Goal: Transaction & Acquisition: Book appointment/travel/reservation

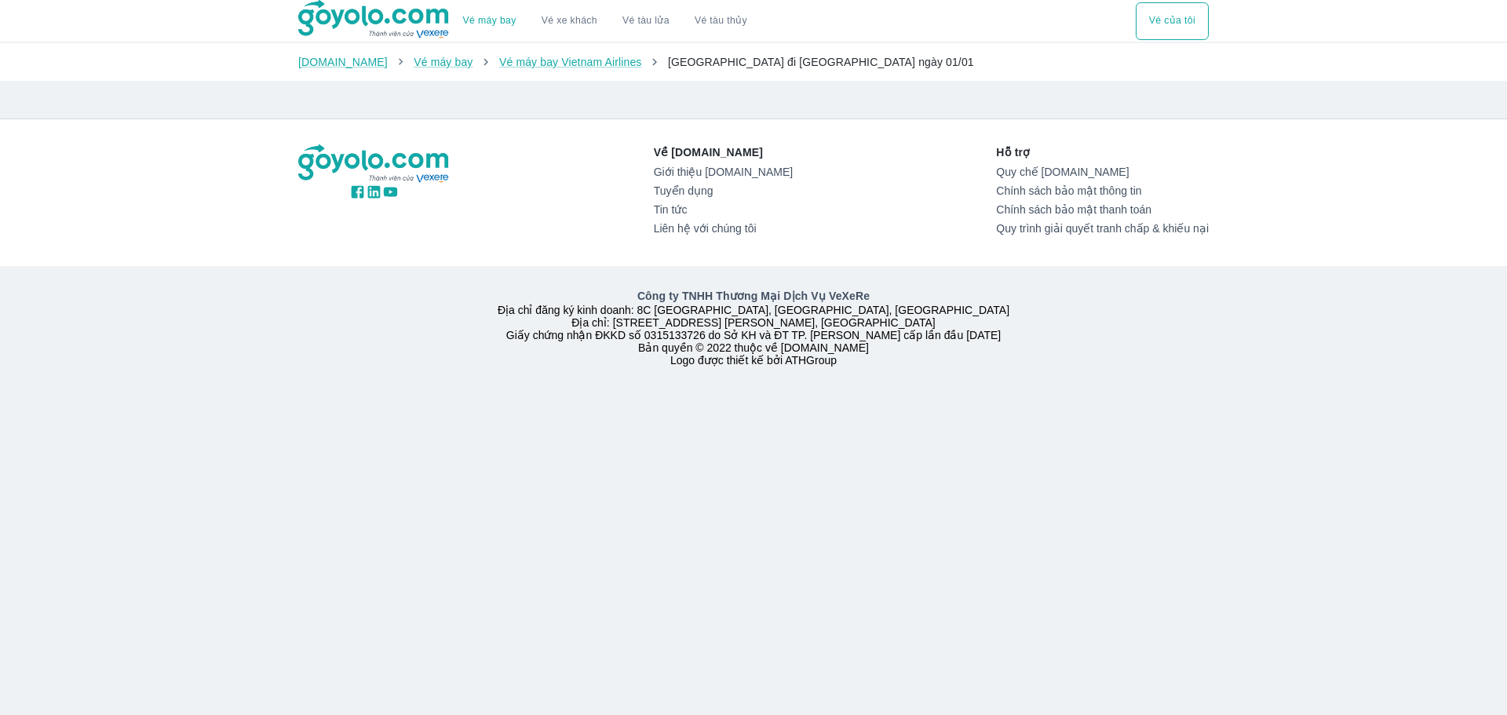
click at [691, 66] on span "[GEOGRAPHIC_DATA] đi [GEOGRAPHIC_DATA] ngày 01/01" at bounding box center [821, 62] width 306 height 13
click at [562, 77] on div "[DOMAIN_NAME] Vé máy bay Vé máy bay Vietnam Airlines [GEOGRAPHIC_DATA] đi [GEOG…" at bounding box center [753, 62] width 1507 height 38
click at [1166, 30] on button "Vé của tôi" at bounding box center [1172, 21] width 73 height 38
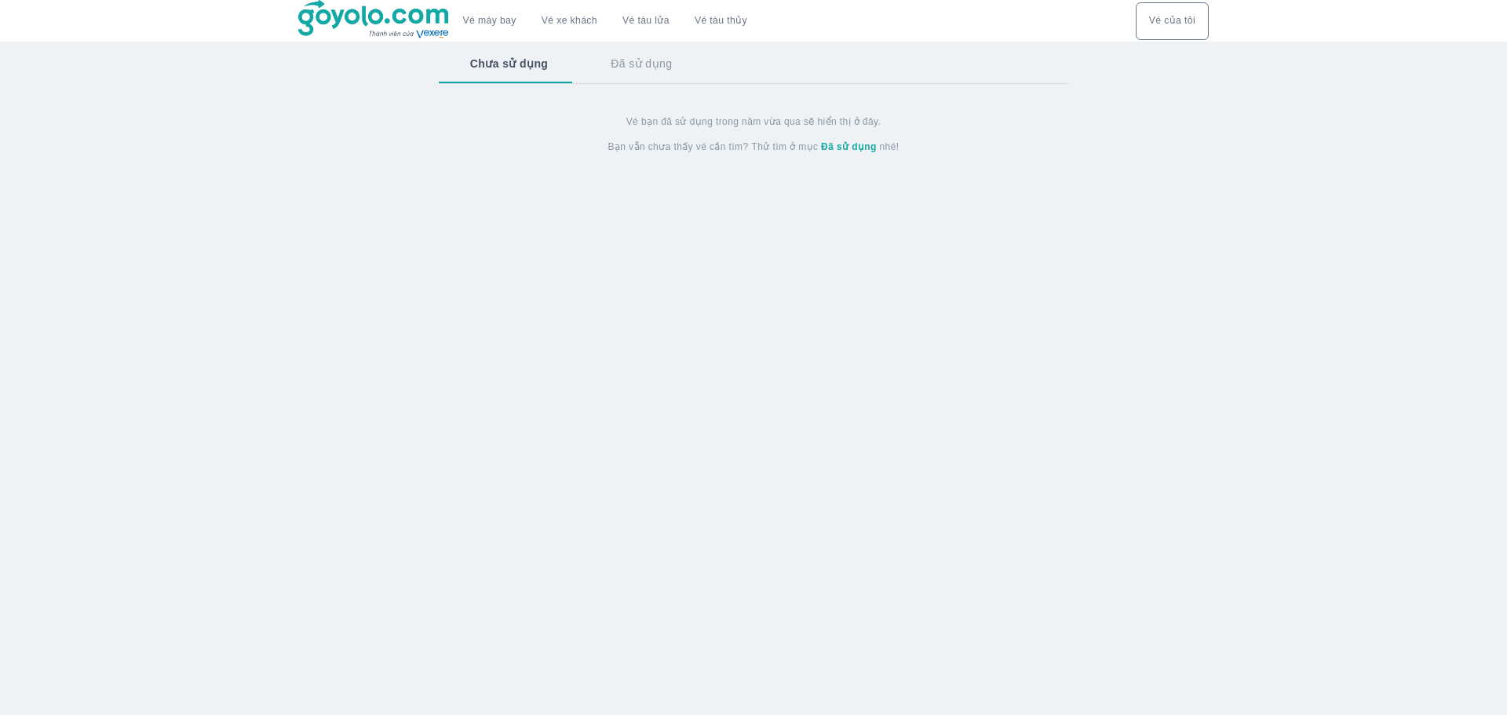
click at [632, 62] on button "Đã sử dụng" at bounding box center [641, 63] width 124 height 41
click at [500, 74] on button "Chưa sử dụng" at bounding box center [508, 63] width 138 height 41
click at [509, 28] on button "Vé máy bay" at bounding box center [490, 21] width 78 height 38
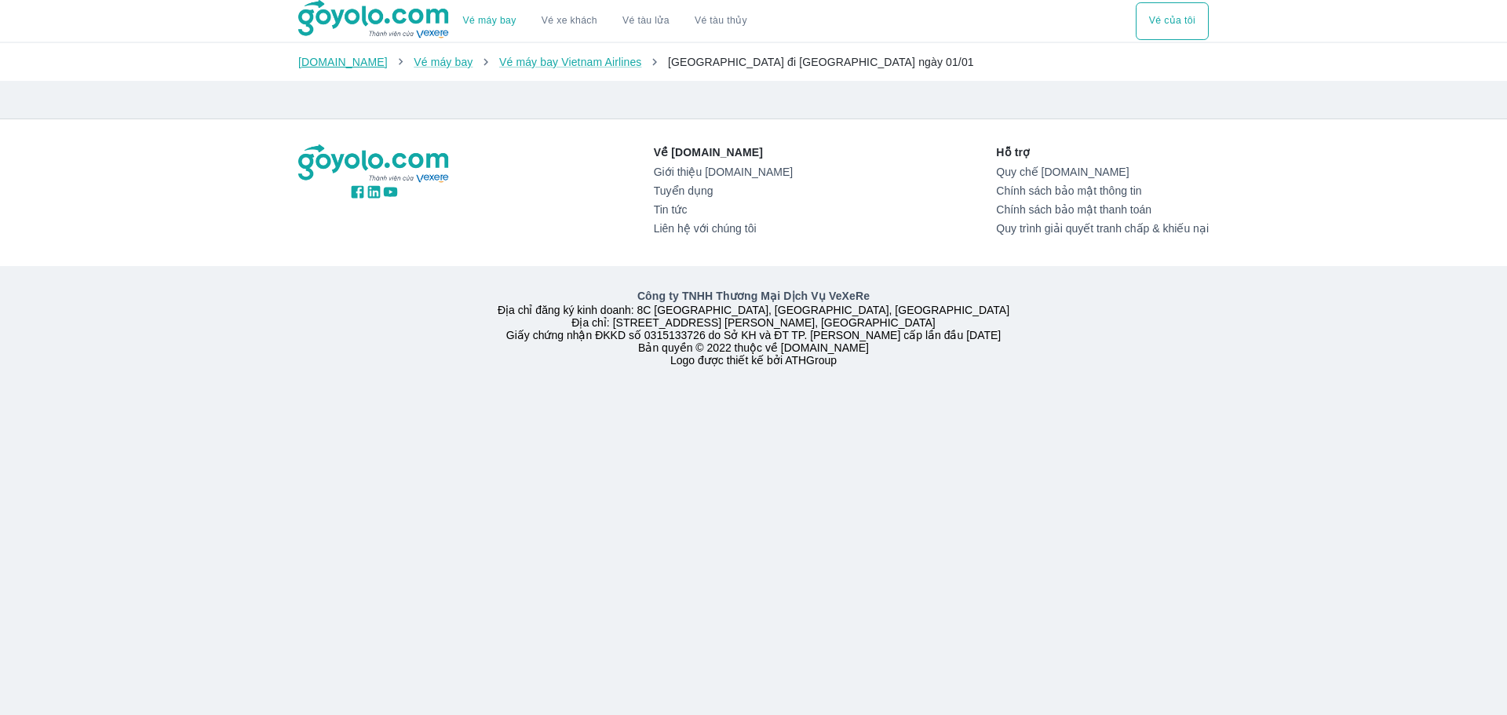
click at [340, 63] on link "[DOMAIN_NAME]" at bounding box center [342, 62] width 89 height 13
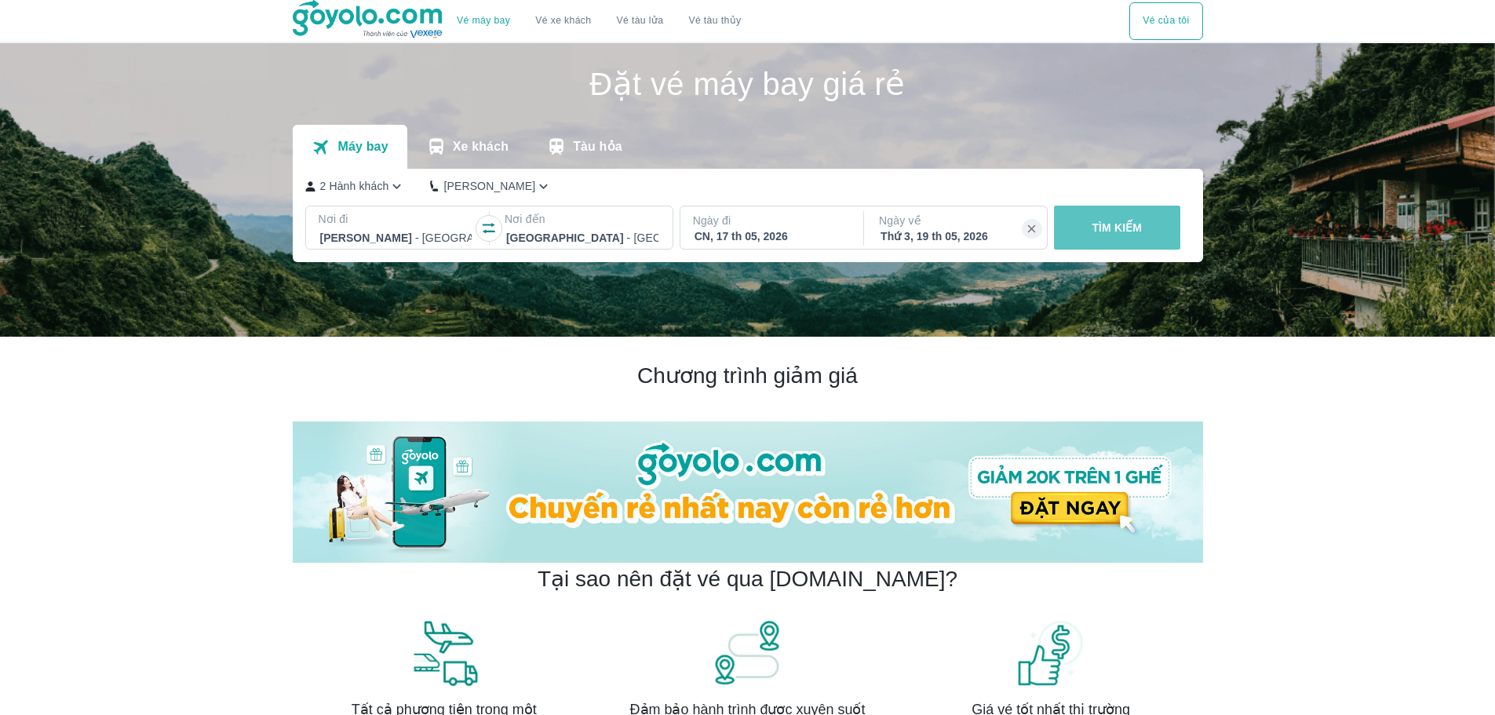
click at [1120, 223] on p "TÌM KIẾM" at bounding box center [1117, 228] width 50 height 16
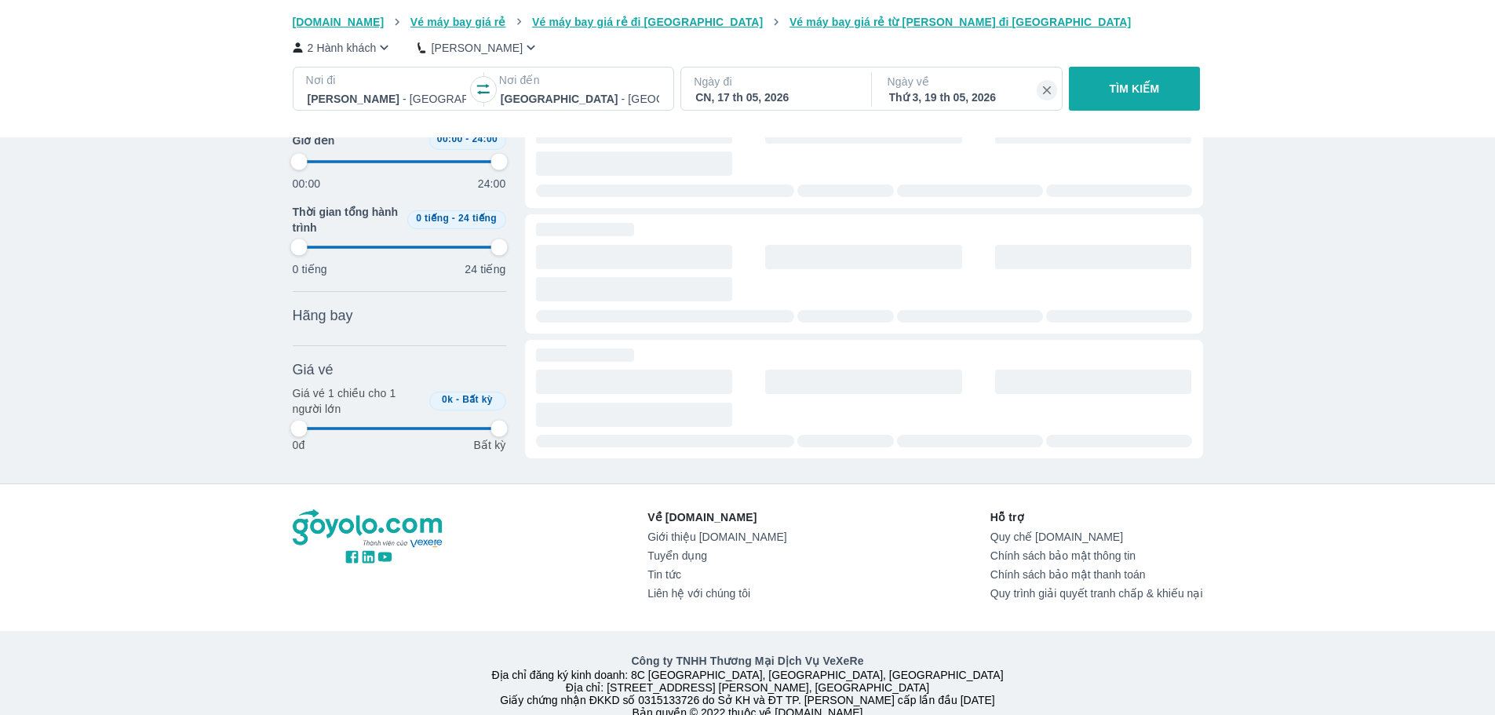
scroll to position [392, 0]
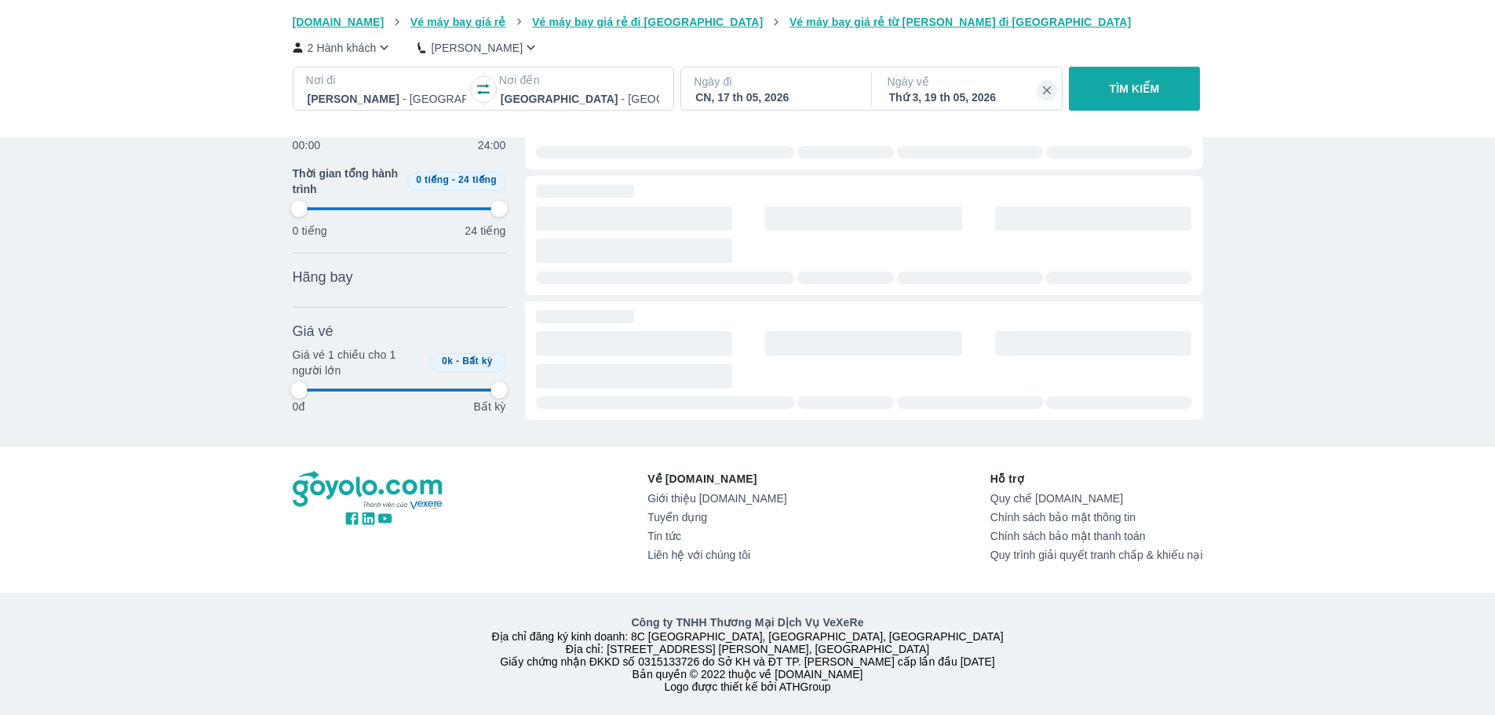
type input "97.9166666666667"
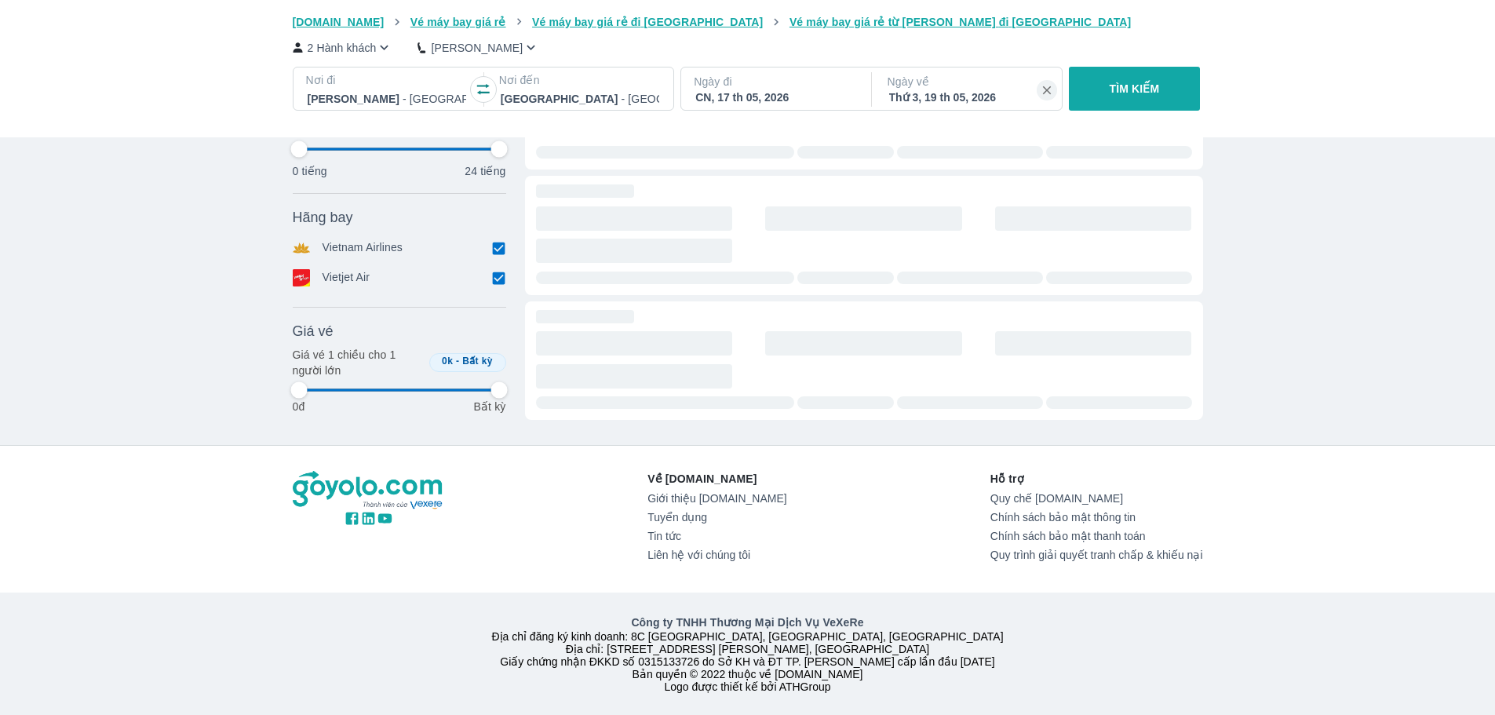
type input "97.9166666666667"
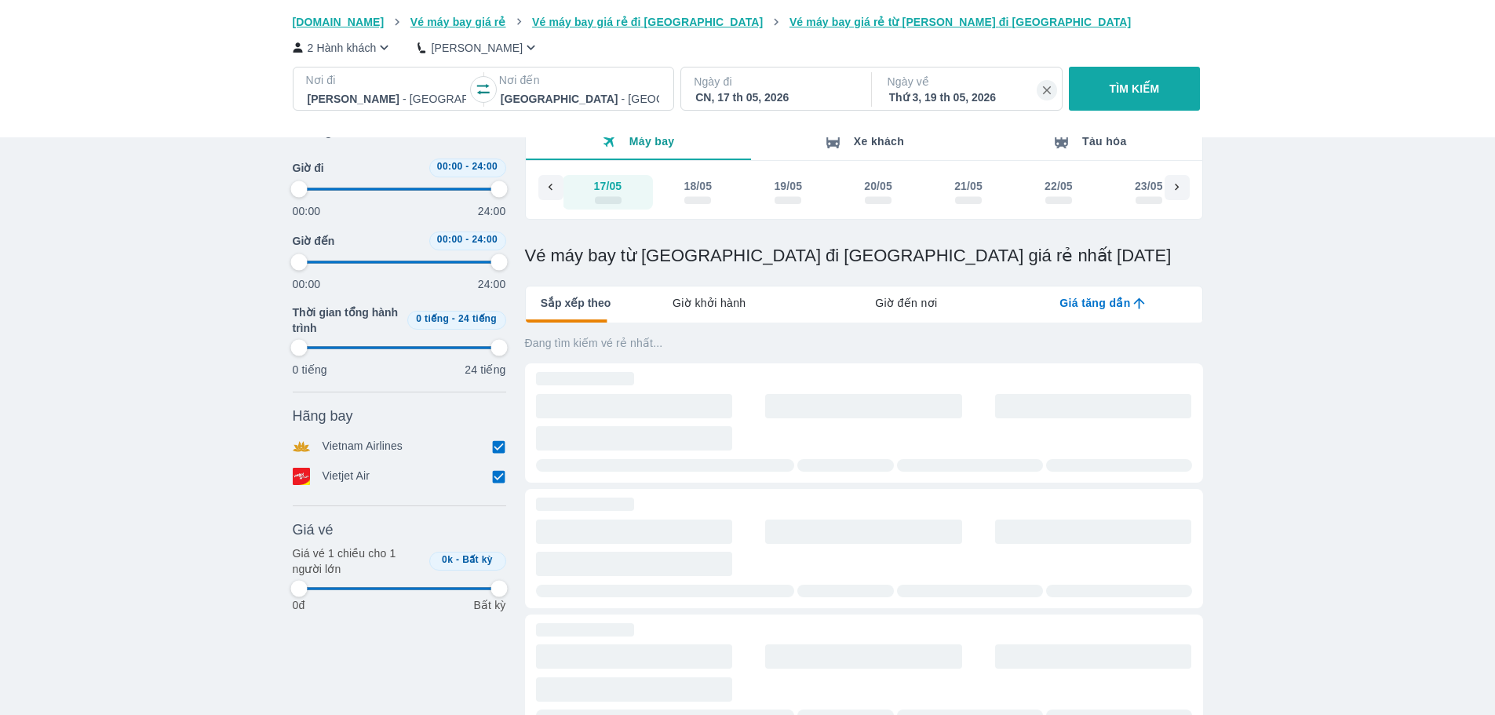
type input "97.9166666666667"
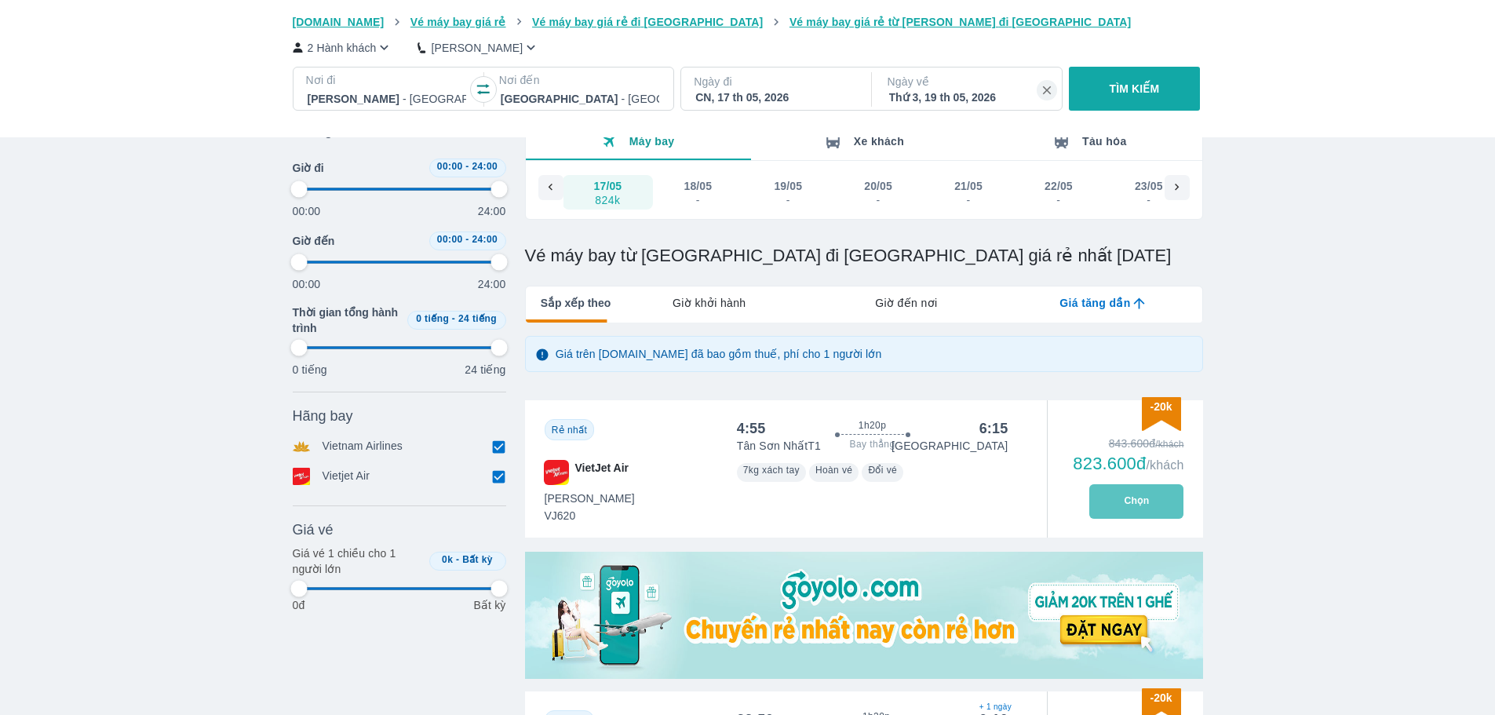
click at [1143, 498] on button "Chọn" at bounding box center [1136, 501] width 94 height 35
type input "97.9166666666667"
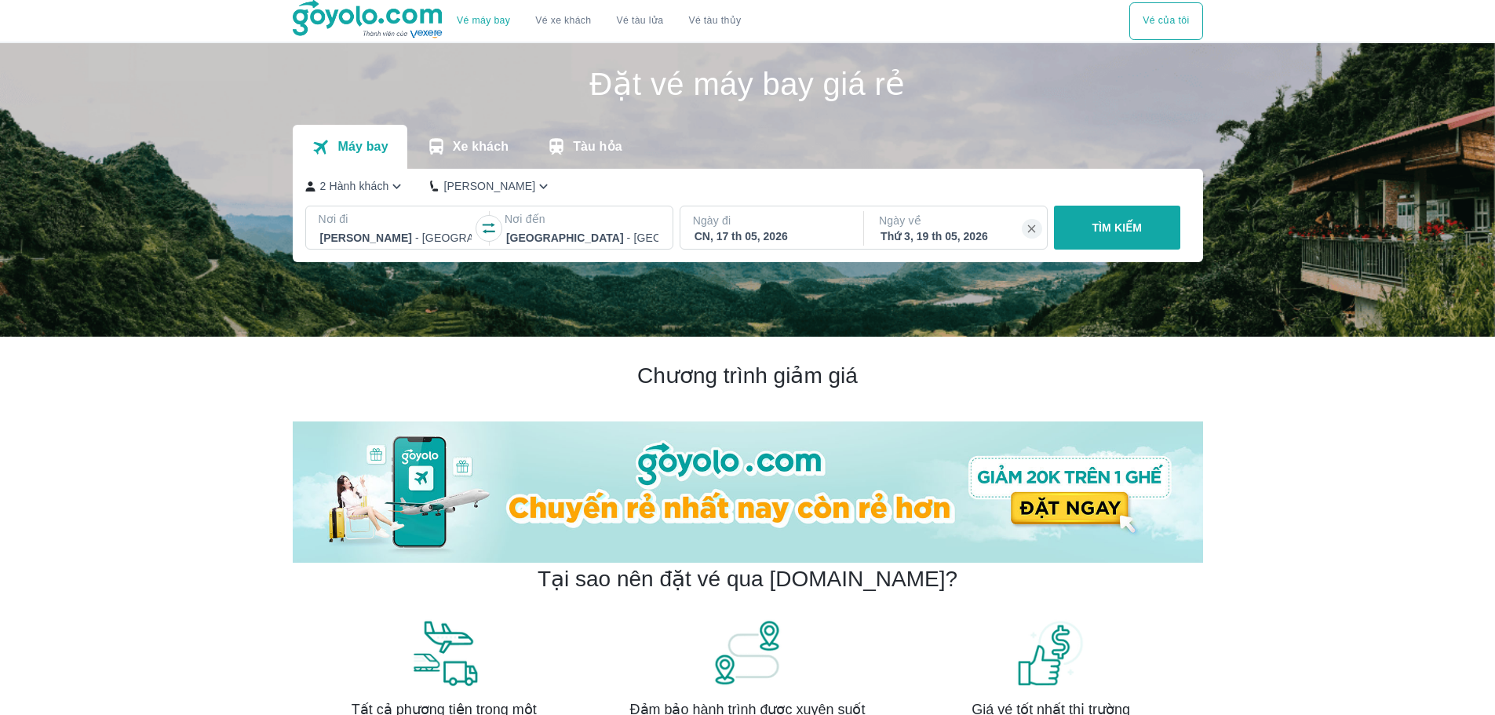
click at [1111, 235] on p "TÌM KIẾM" at bounding box center [1117, 228] width 50 height 16
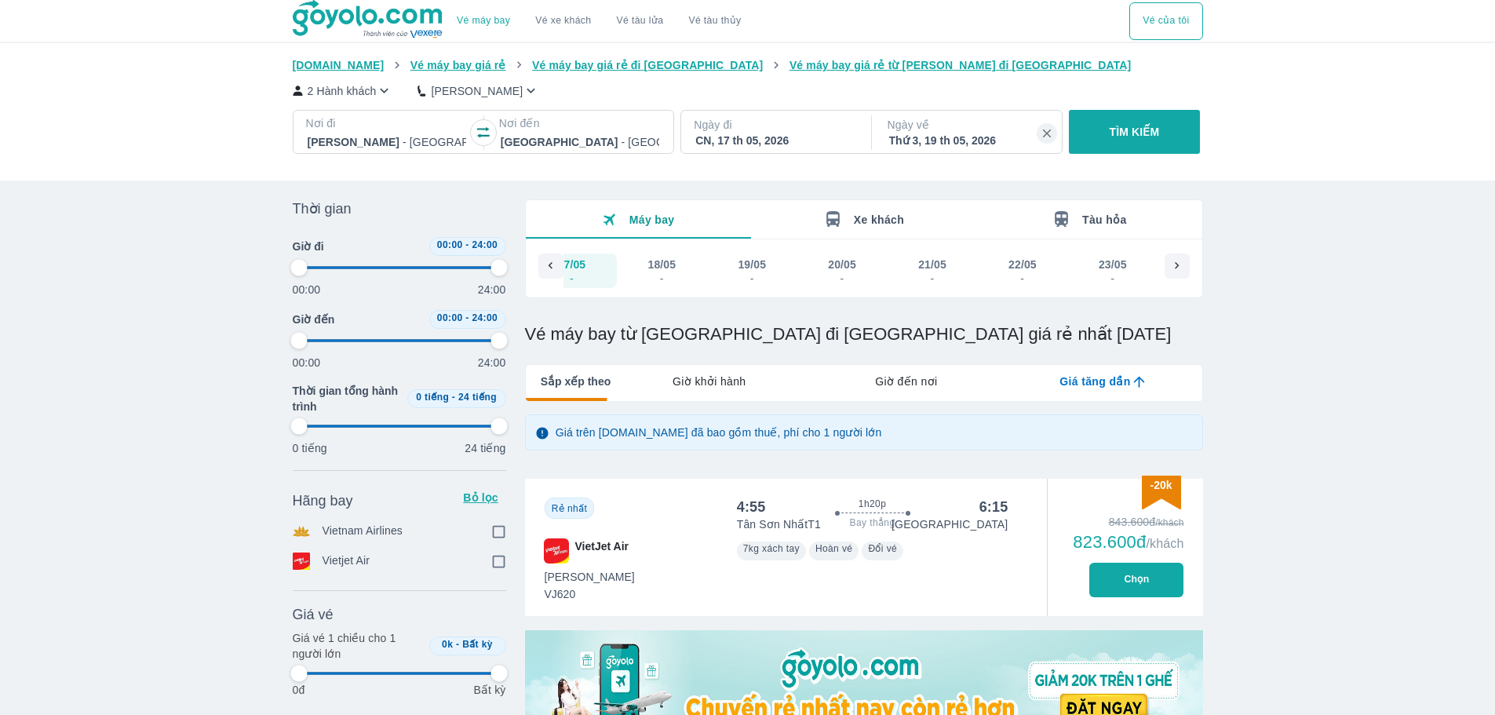
scroll to position [0, 21013]
type input "97.9166666666667"
checkbox input "true"
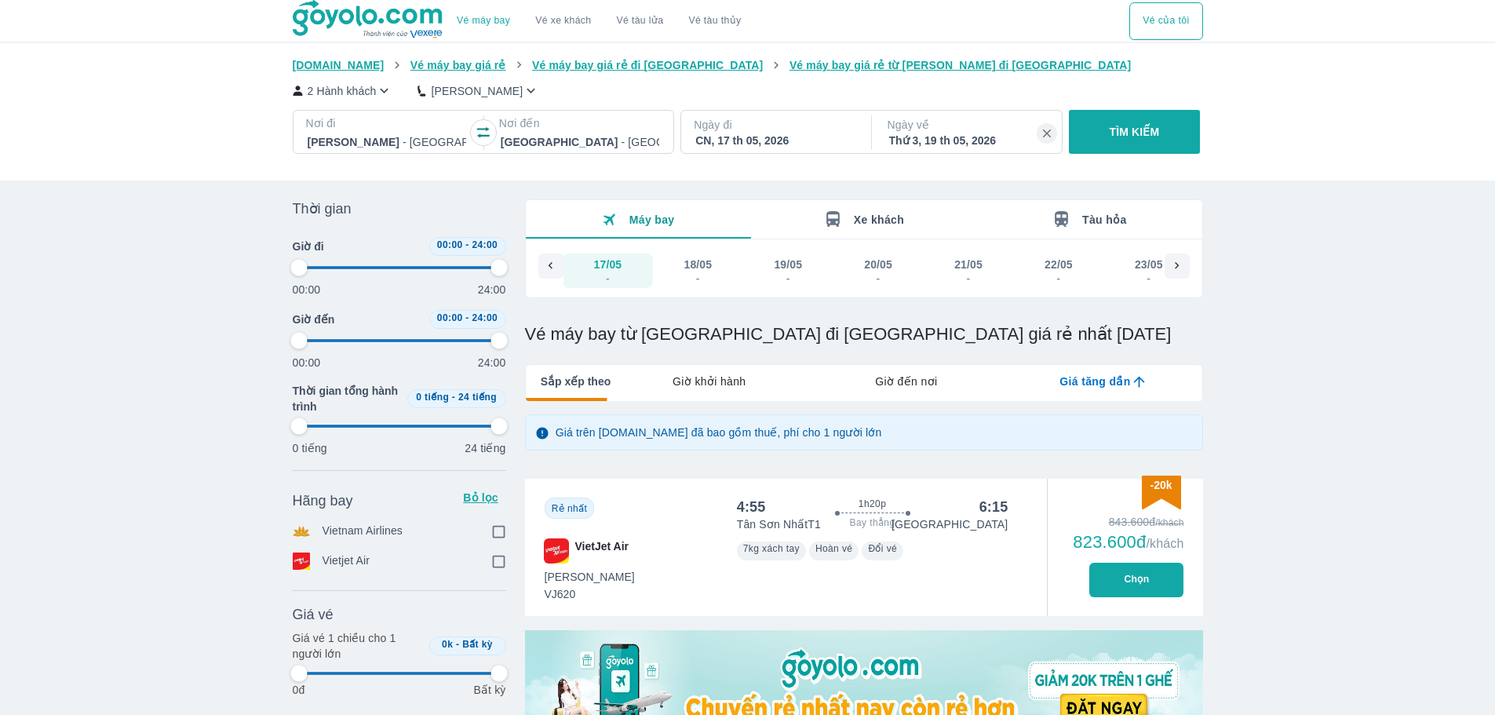
checkbox input "true"
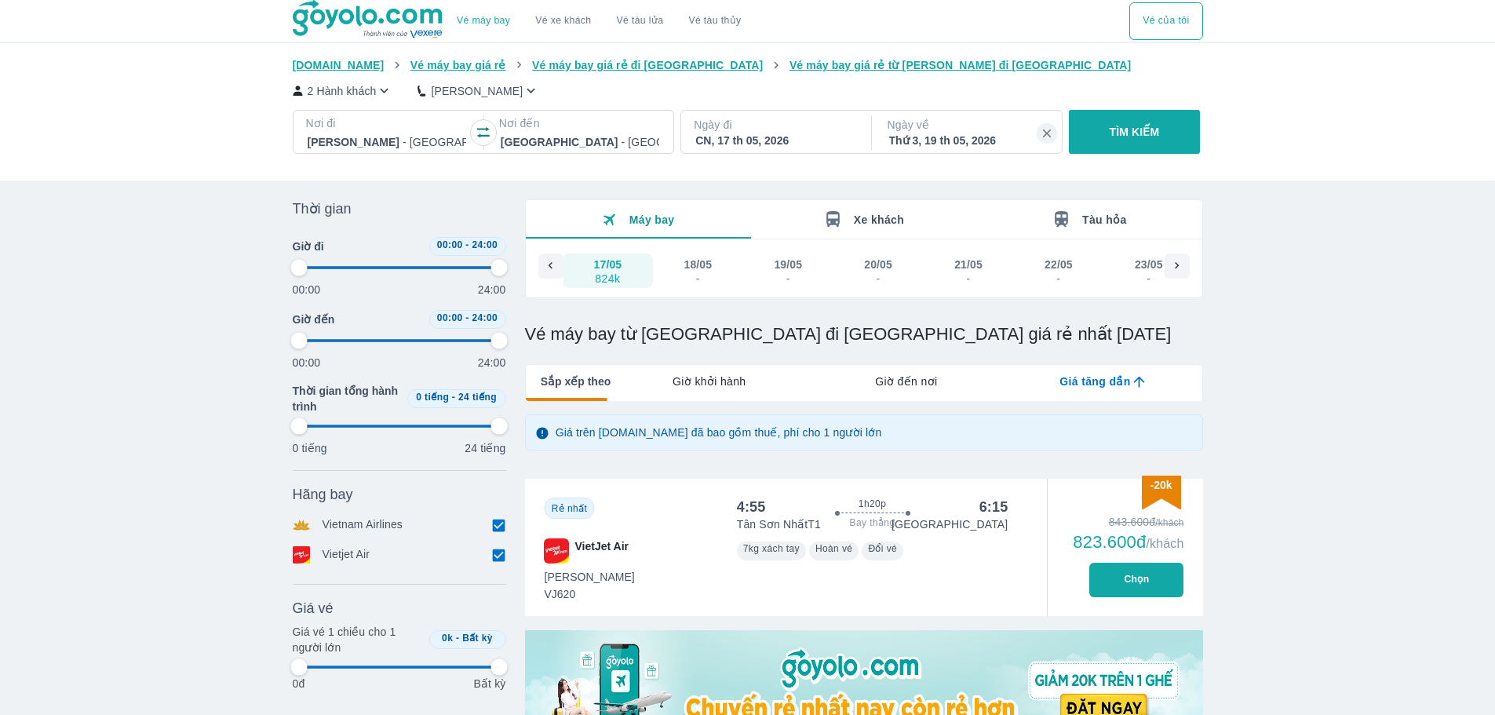
type input "97.9166666666667"
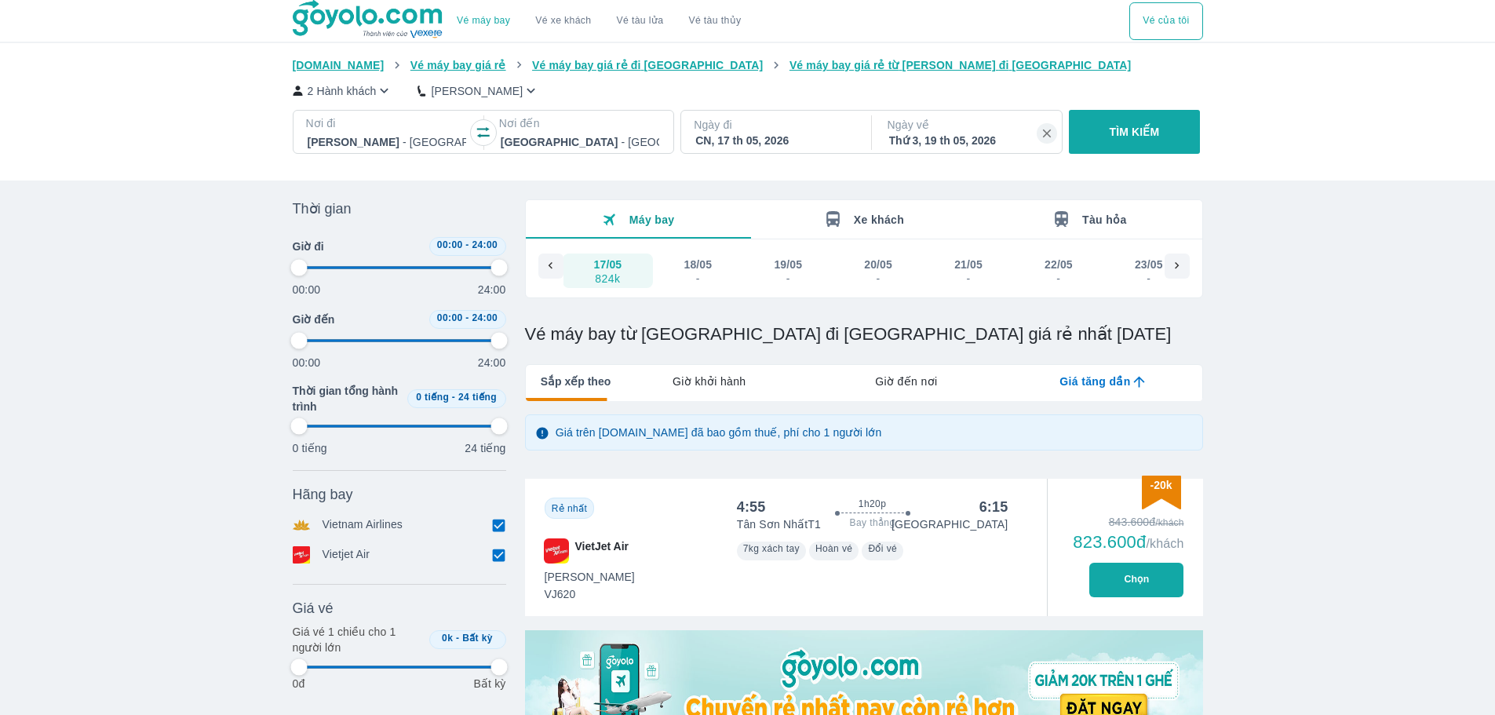
type input "97.9166666666667"
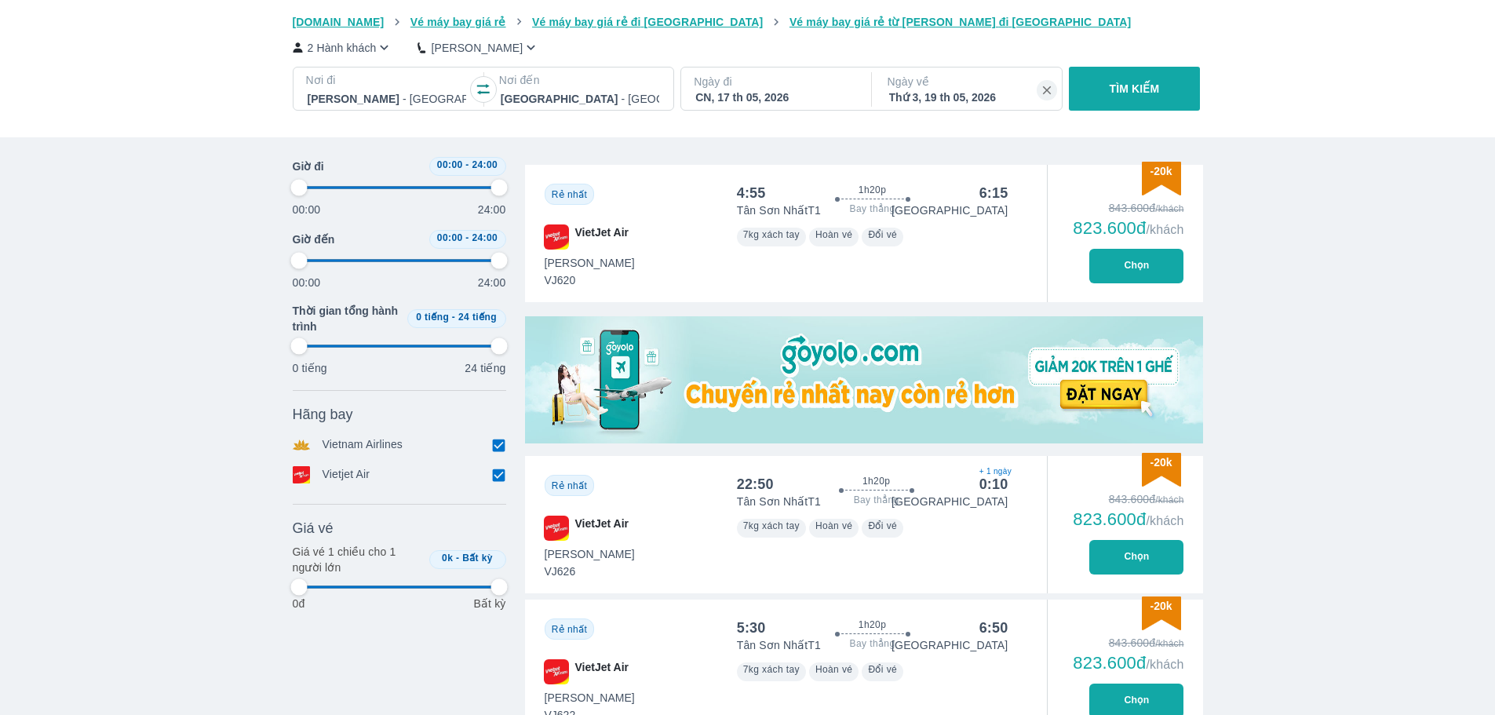
type input "97.9166666666667"
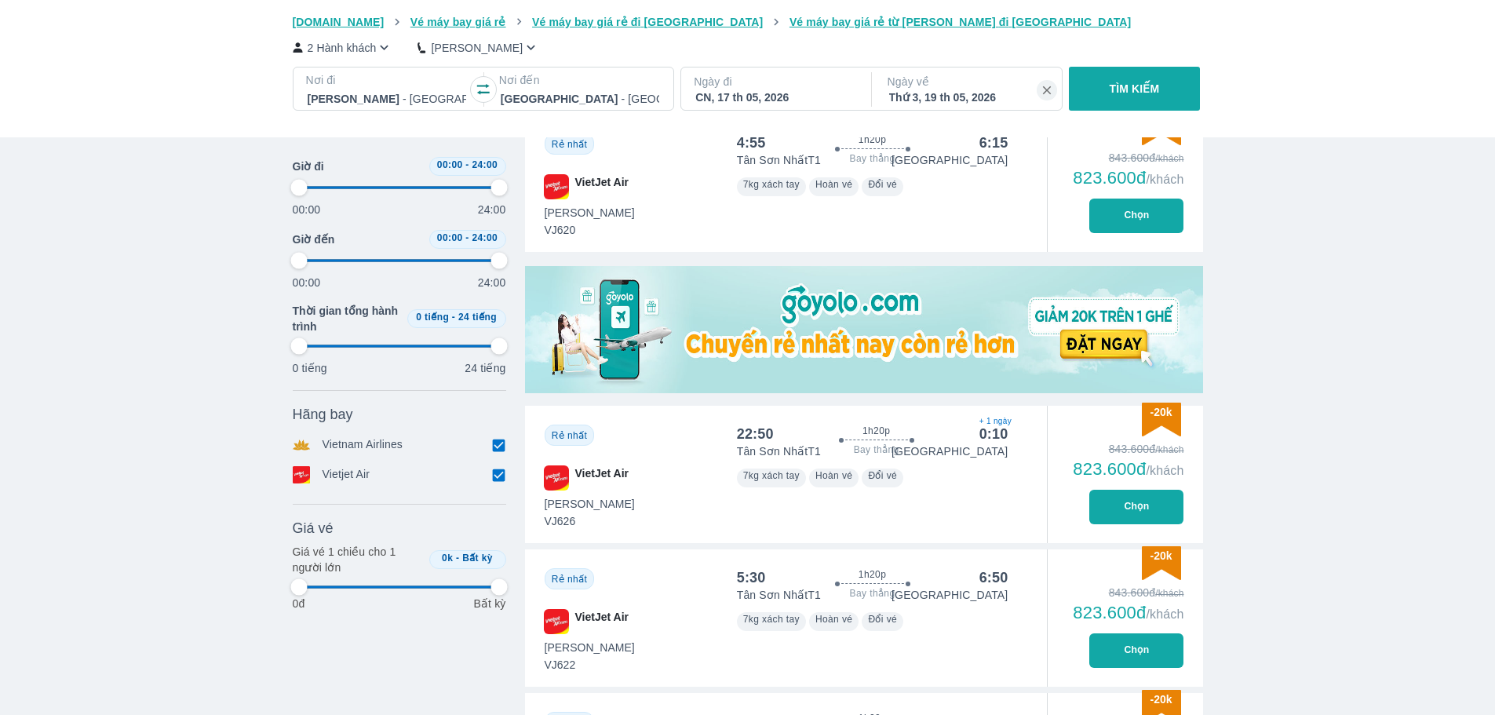
type input "97.9166666666667"
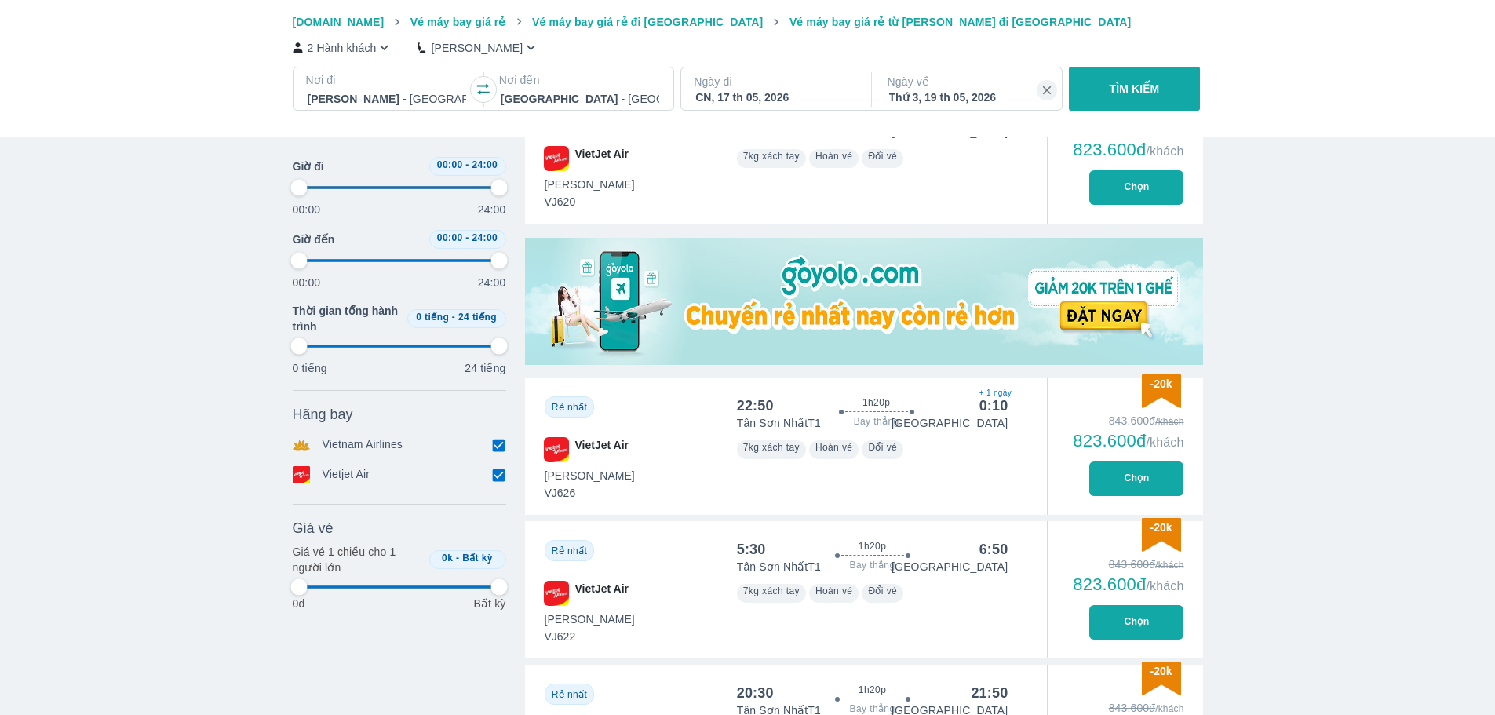
scroll to position [471, 0]
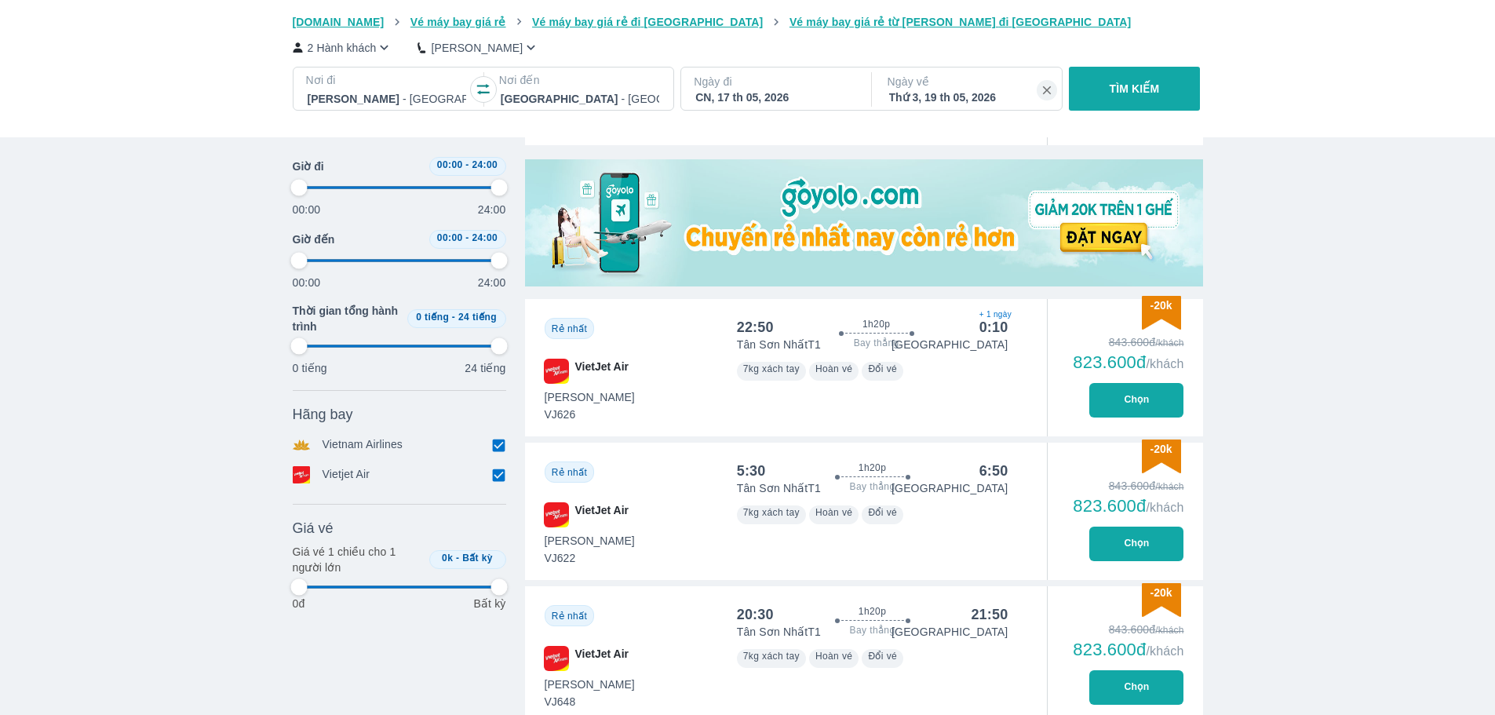
type input "97.9166666666667"
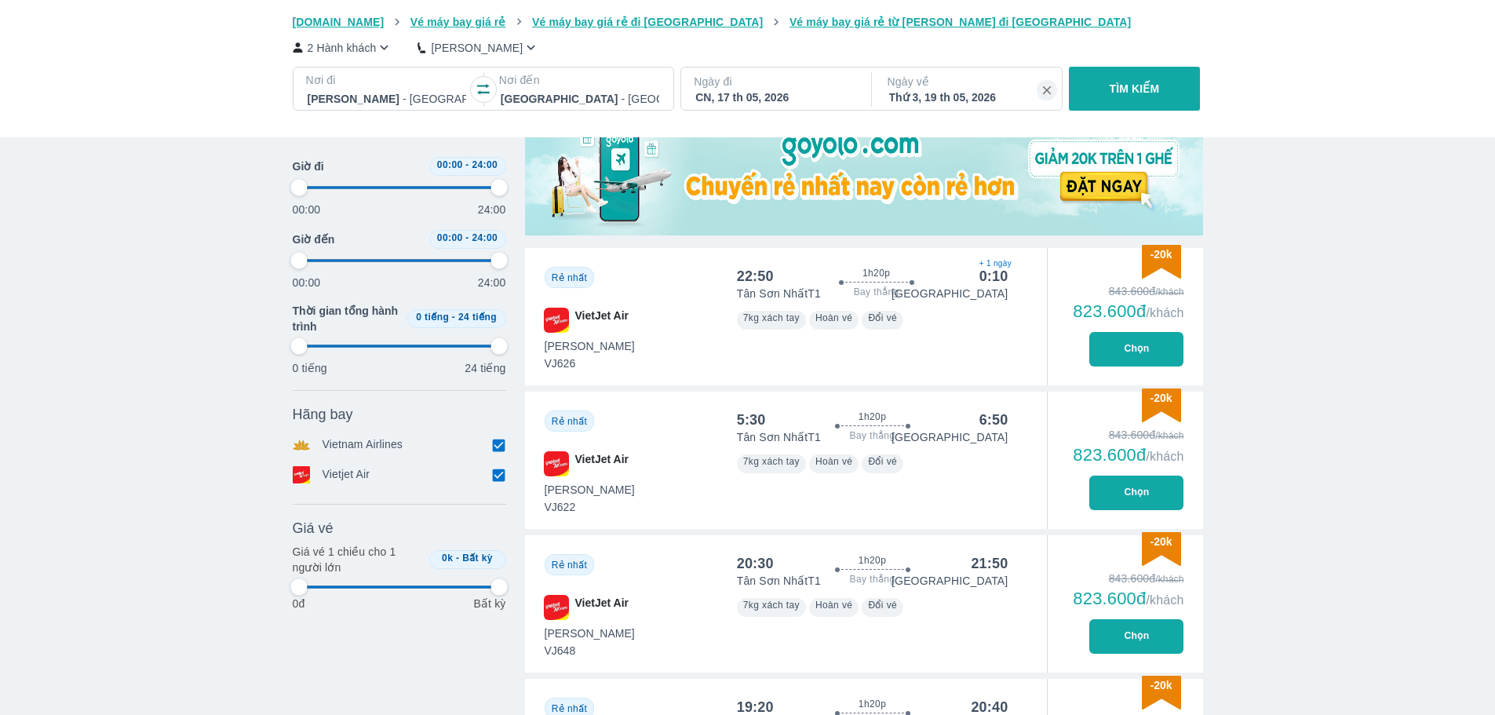
type input "97.9166666666667"
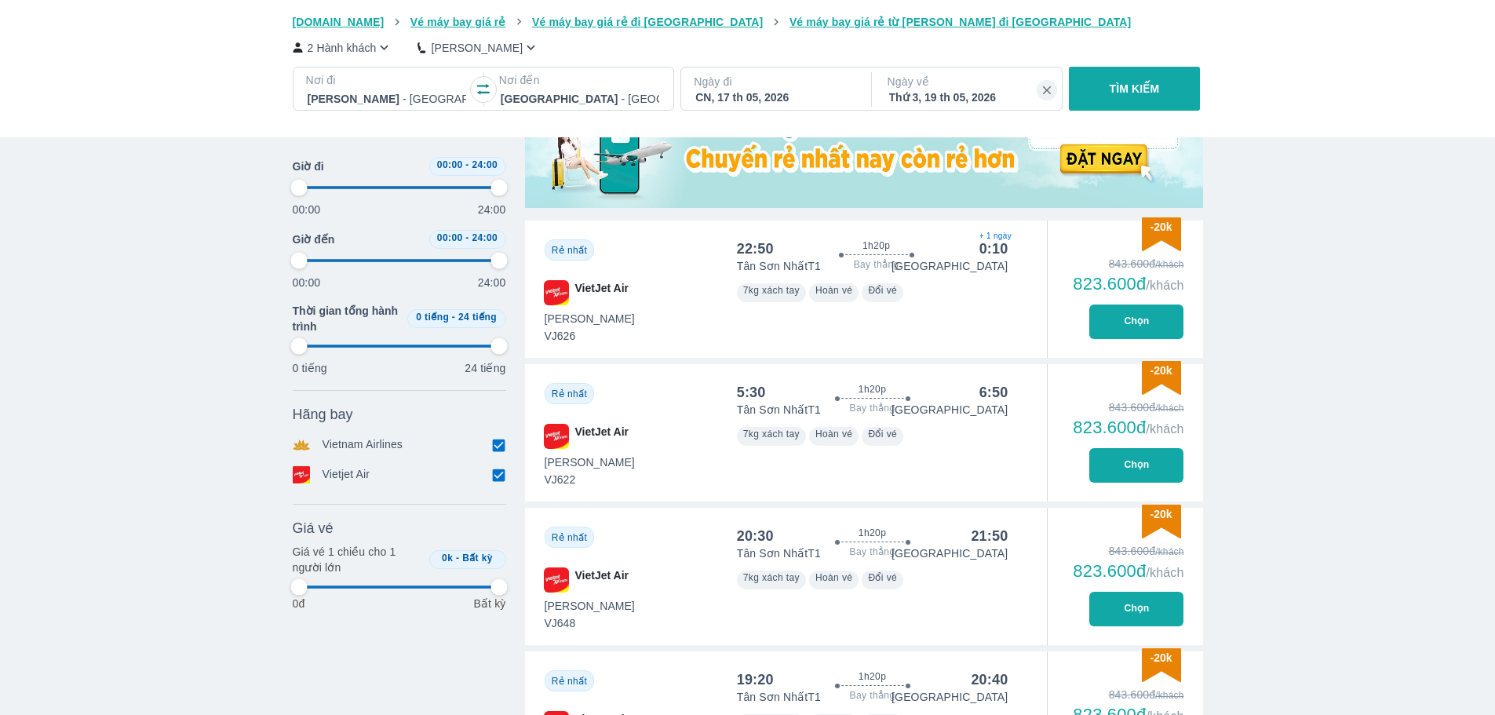
scroll to position [628, 0]
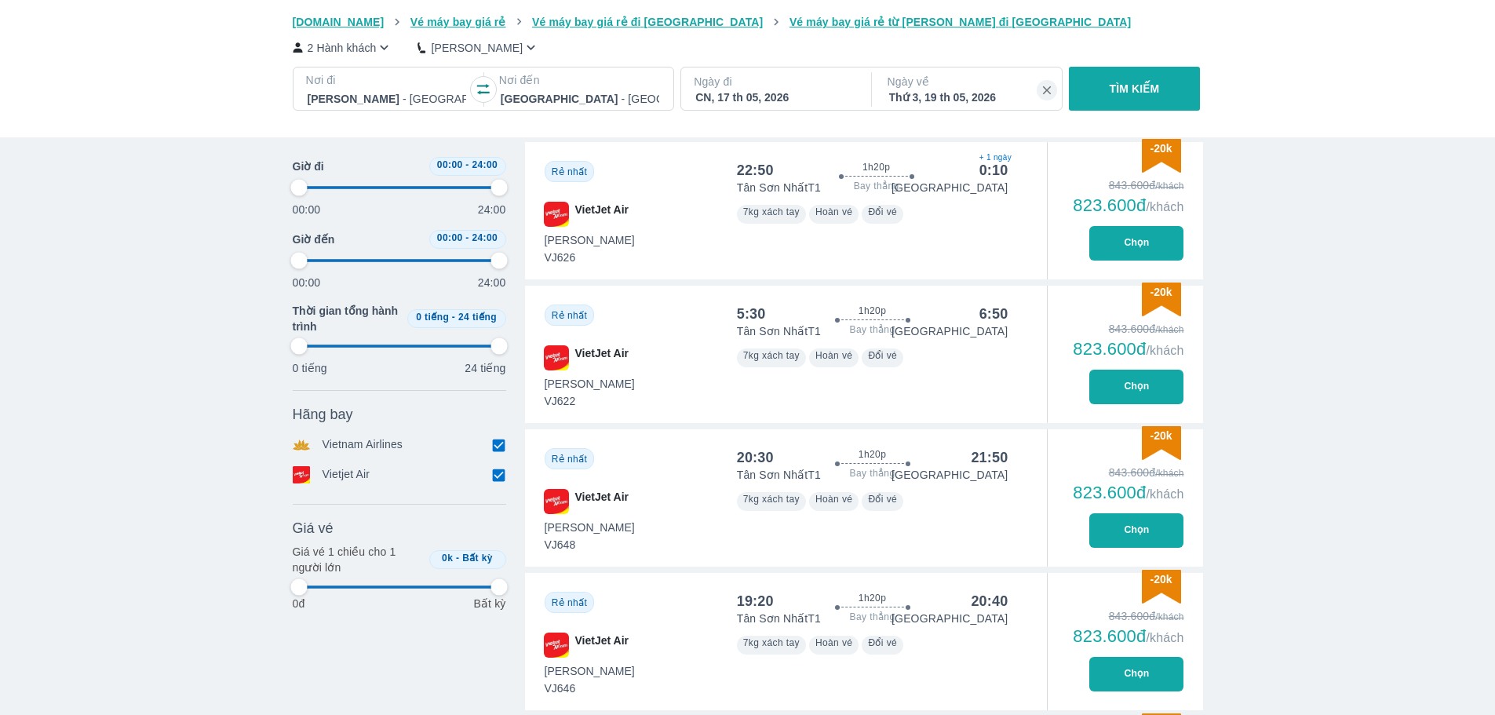
click at [1125, 531] on button "Chọn" at bounding box center [1136, 530] width 94 height 35
type input "97.9166666666667"
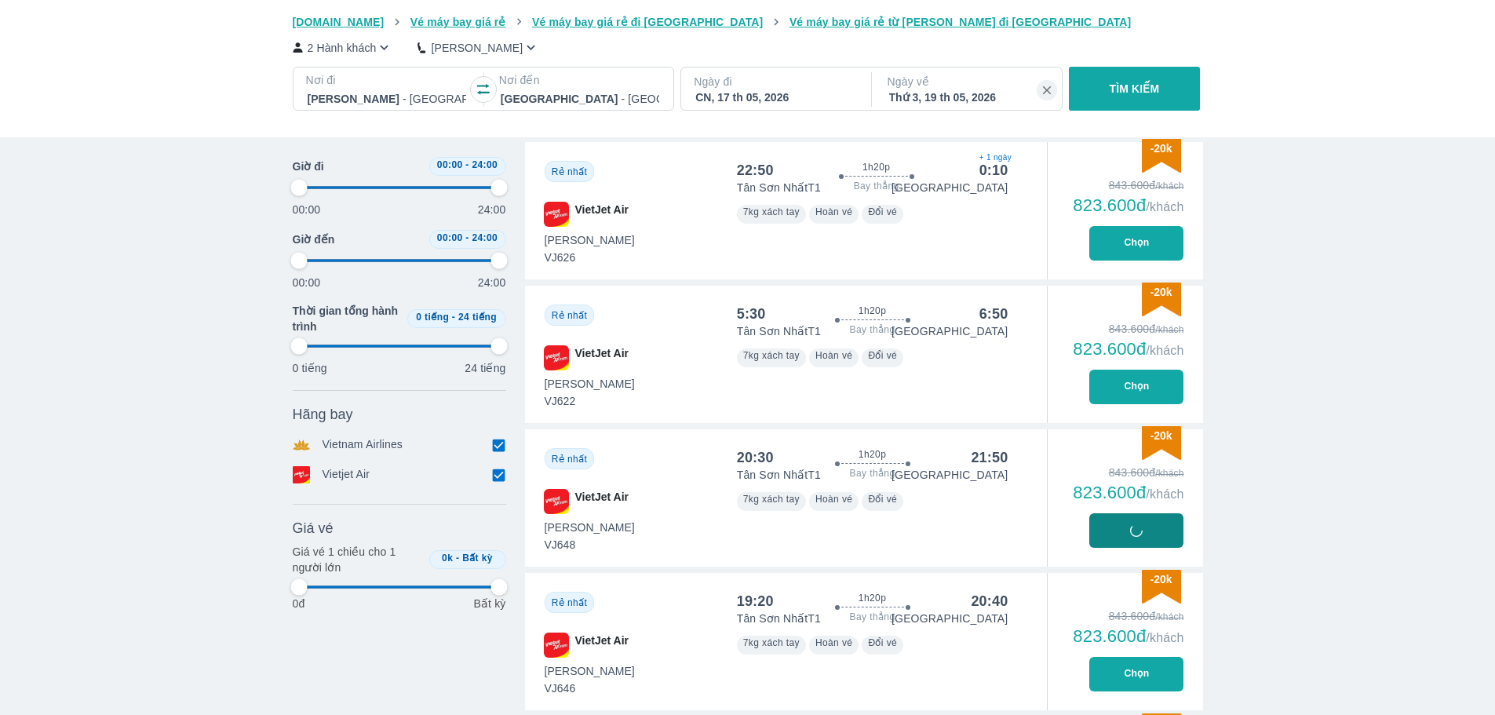
type input "97.9166666666667"
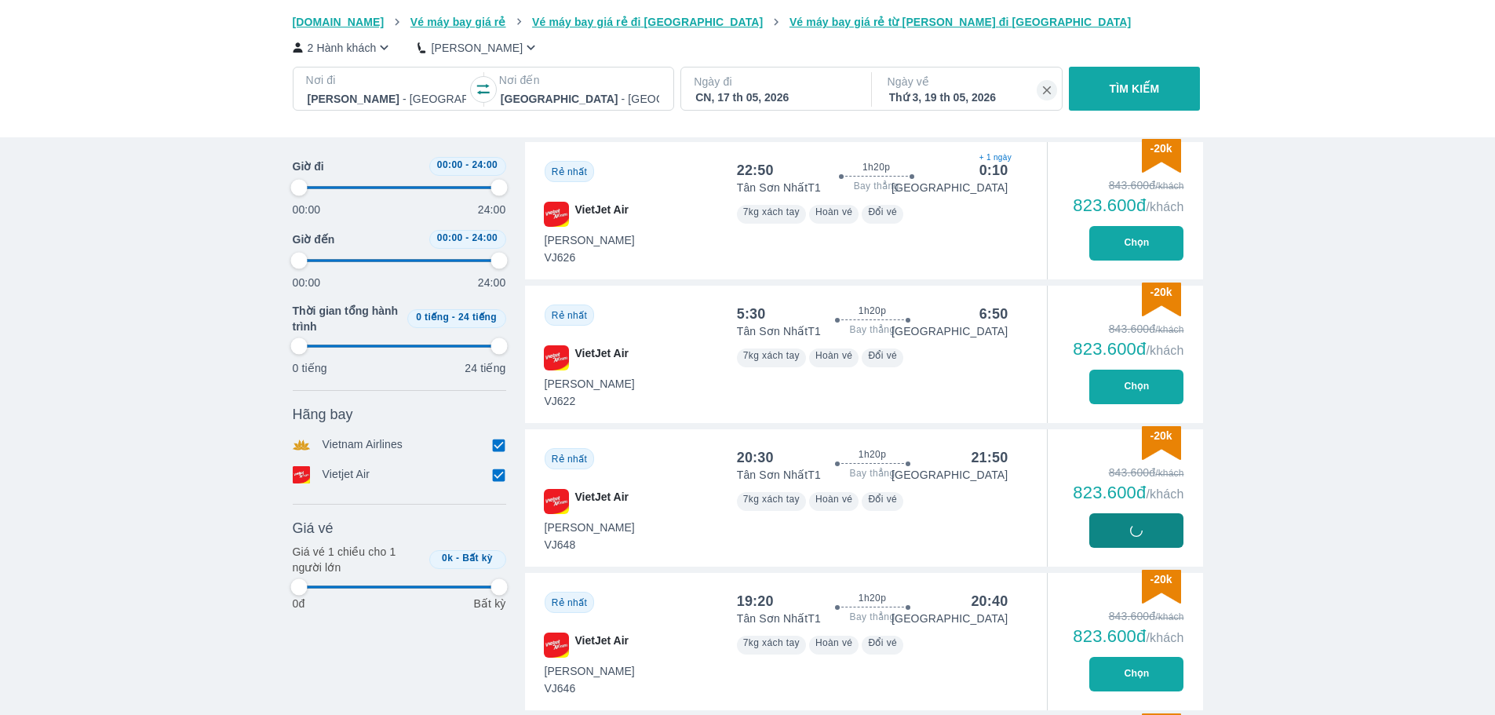
type input "97.9166666666667"
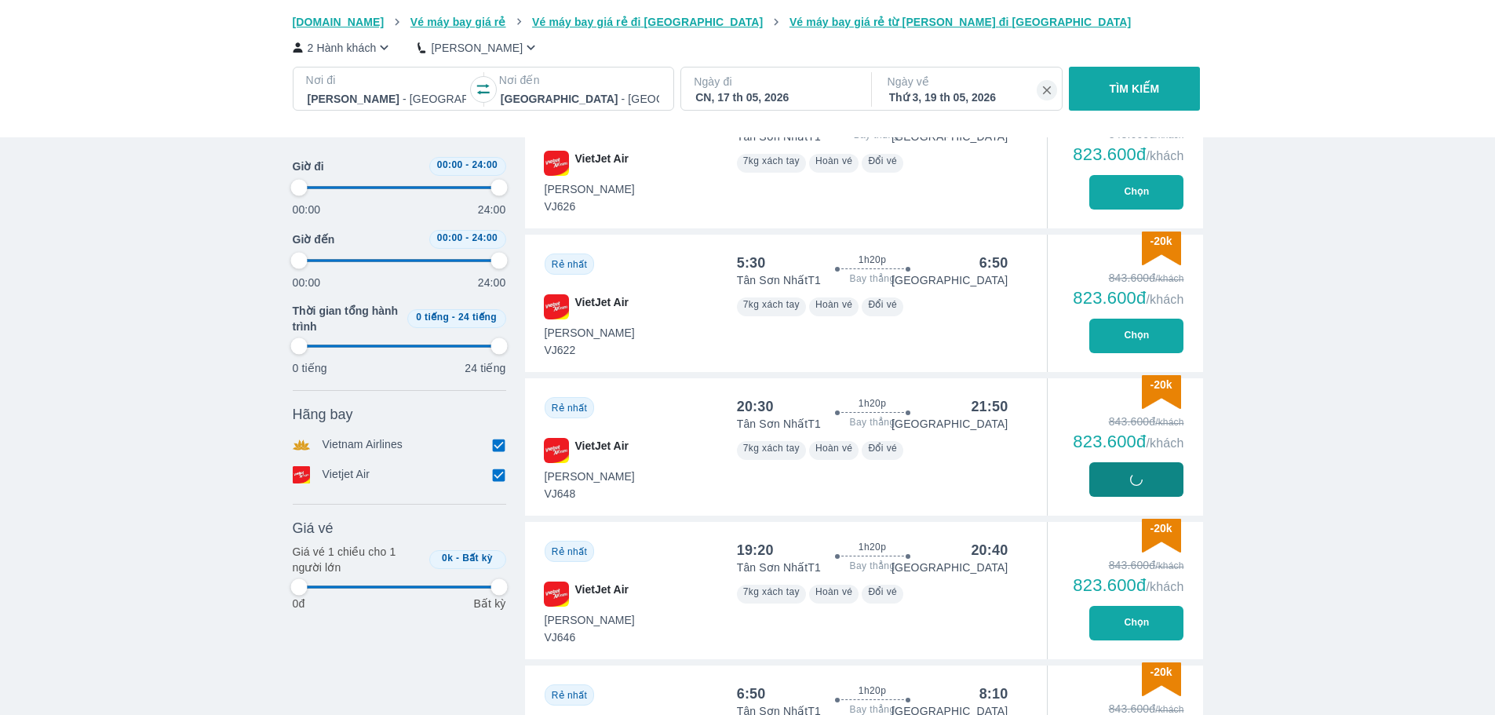
scroll to position [706, 0]
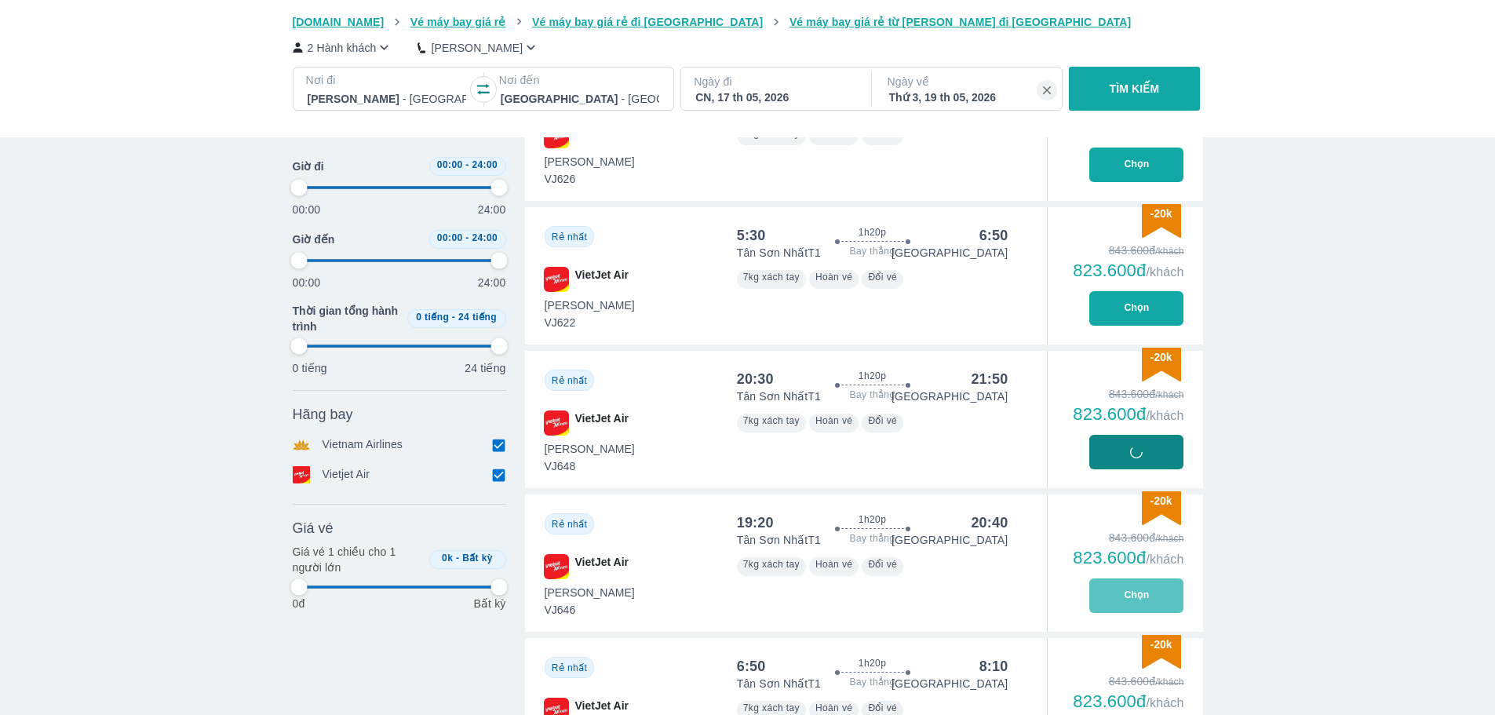
click at [1141, 595] on button "Chọn" at bounding box center [1136, 595] width 94 height 35
type input "97.9166666666667"
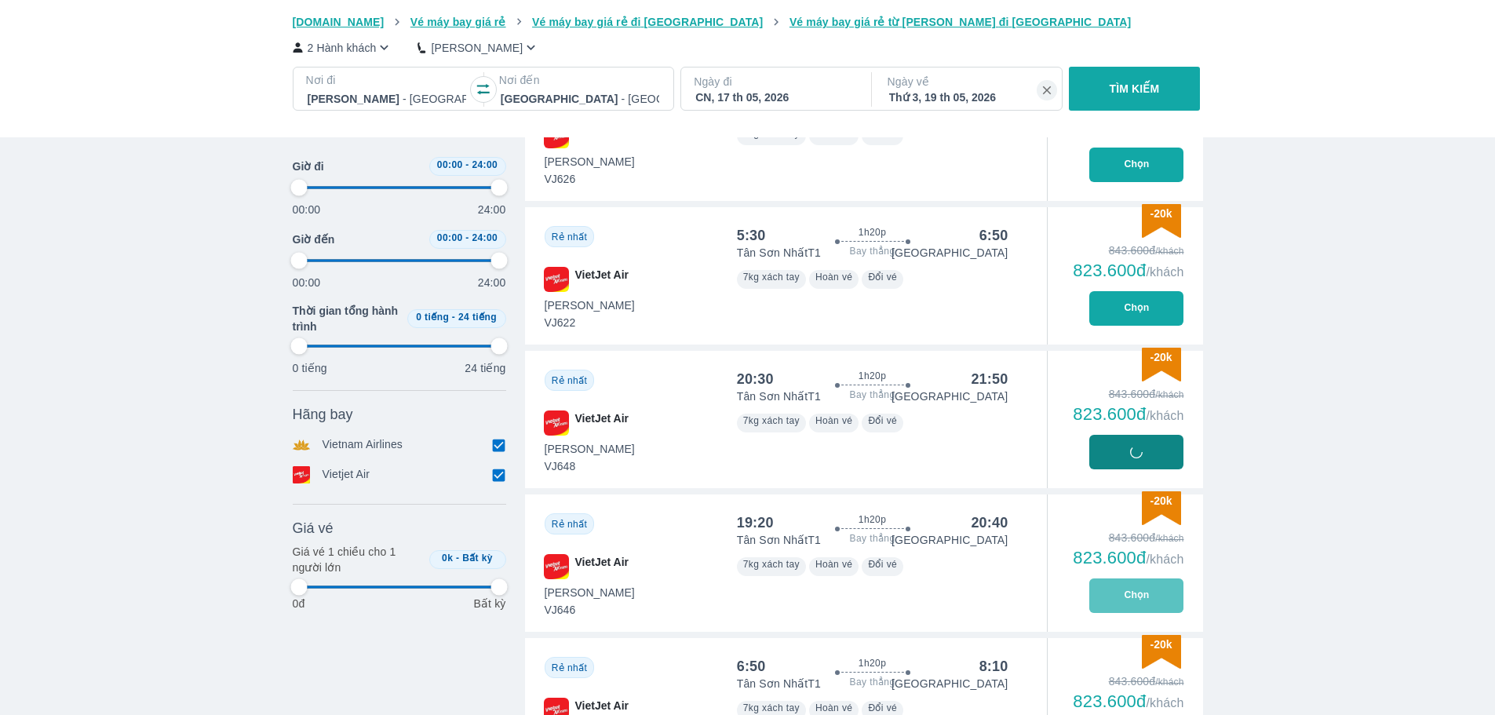
type input "97.9166666666667"
drag, startPoint x: 1111, startPoint y: 423, endPoint x: 1127, endPoint y: 432, distance: 18.3
click at [1111, 424] on div "823.600đ /khách" at bounding box center [1128, 414] width 111 height 19
type input "97.9166666666667"
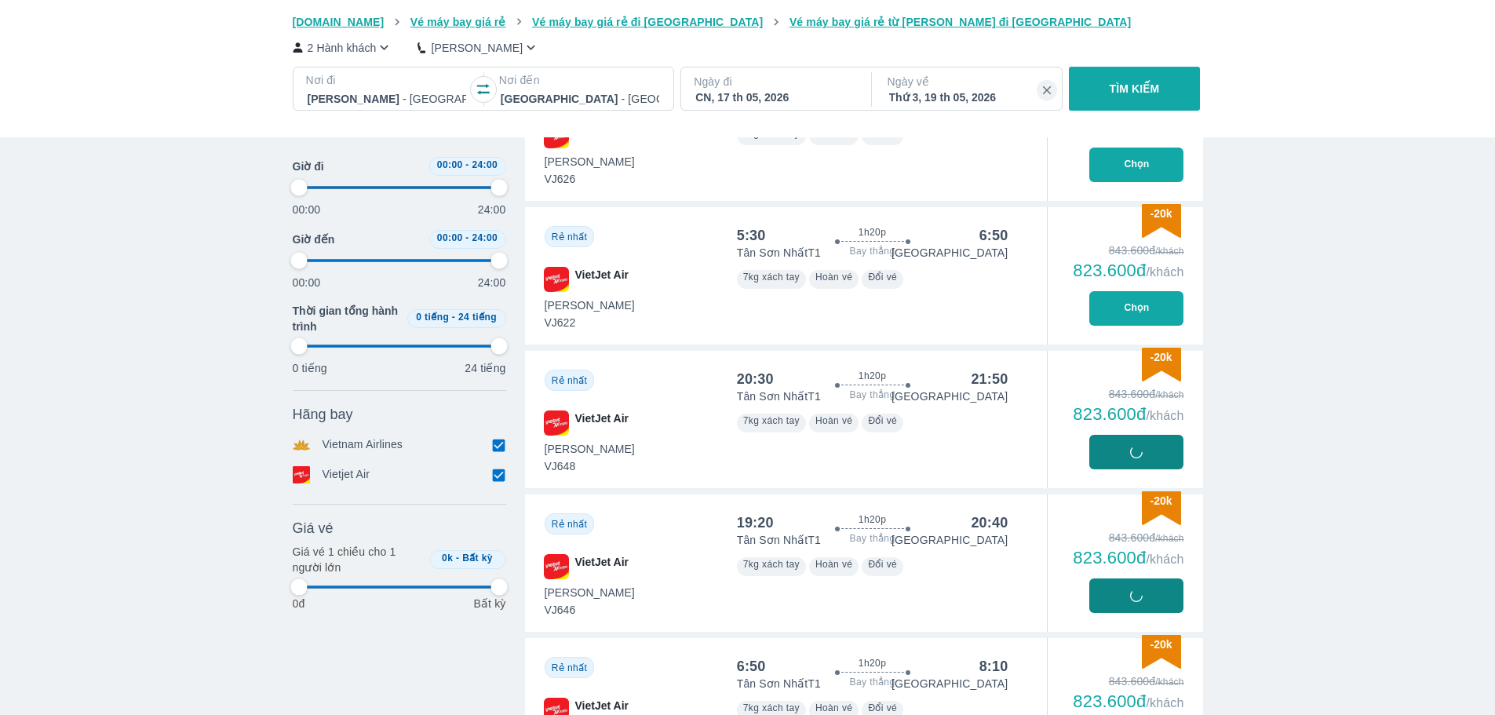
type input "97.9166666666667"
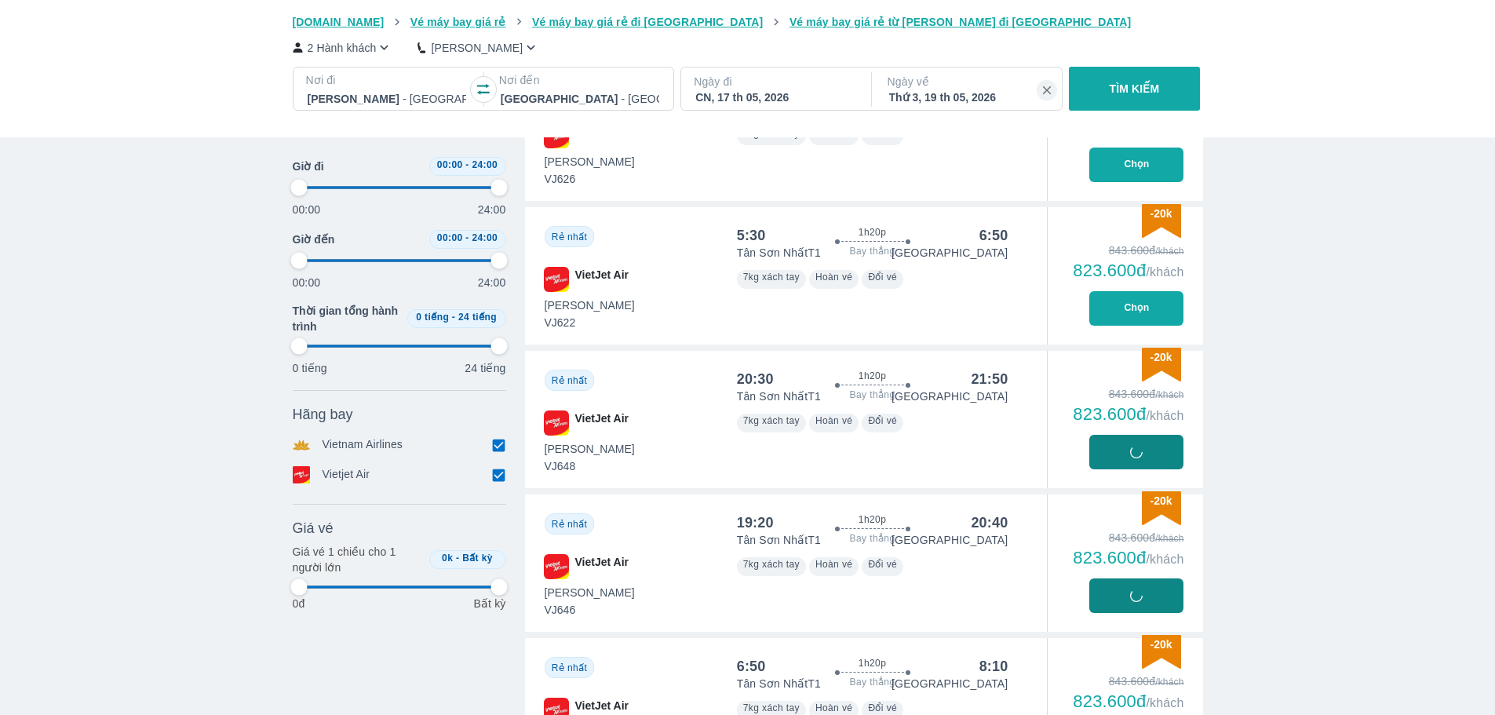
drag, startPoint x: 1127, startPoint y: 432, endPoint x: 1127, endPoint y: 449, distance: 16.5
click at [1127, 445] on div "843.600đ /khách 823.600đ /khách Chọn" at bounding box center [1125, 419] width 156 height 137
click at [1127, 449] on div "843.600đ /khách 823.600đ /khách Chọn" at bounding box center [1125, 419] width 156 height 137
type input "97.9166666666667"
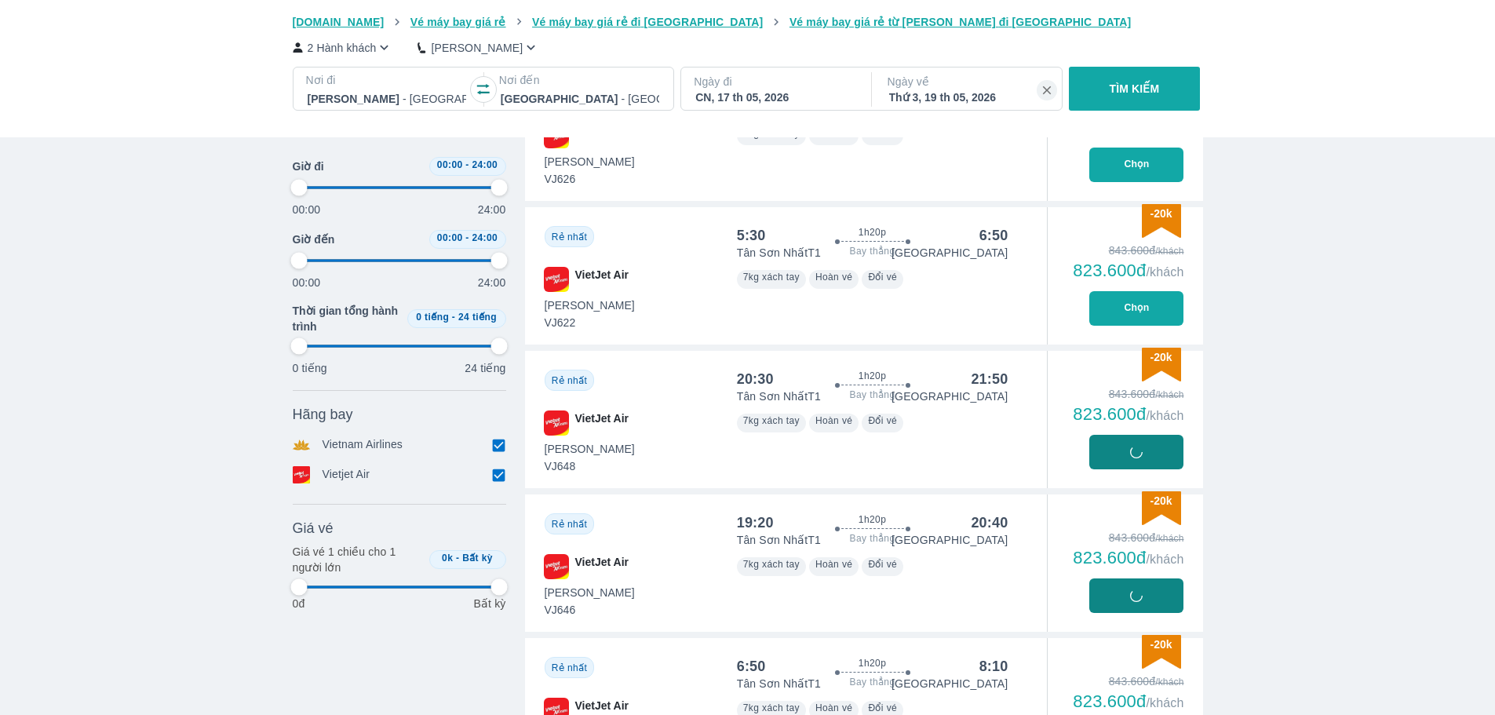
type input "97.9166666666667"
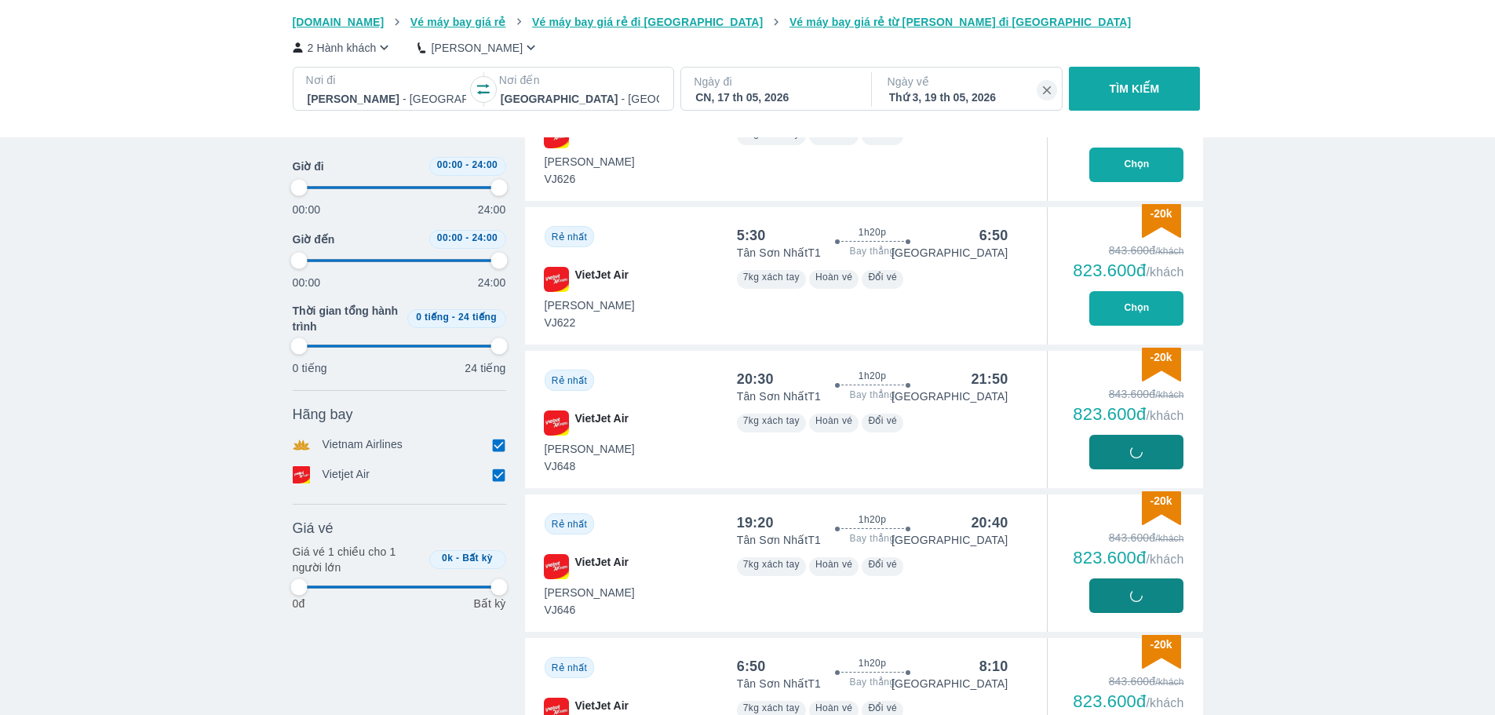
type input "97.9166666666667"
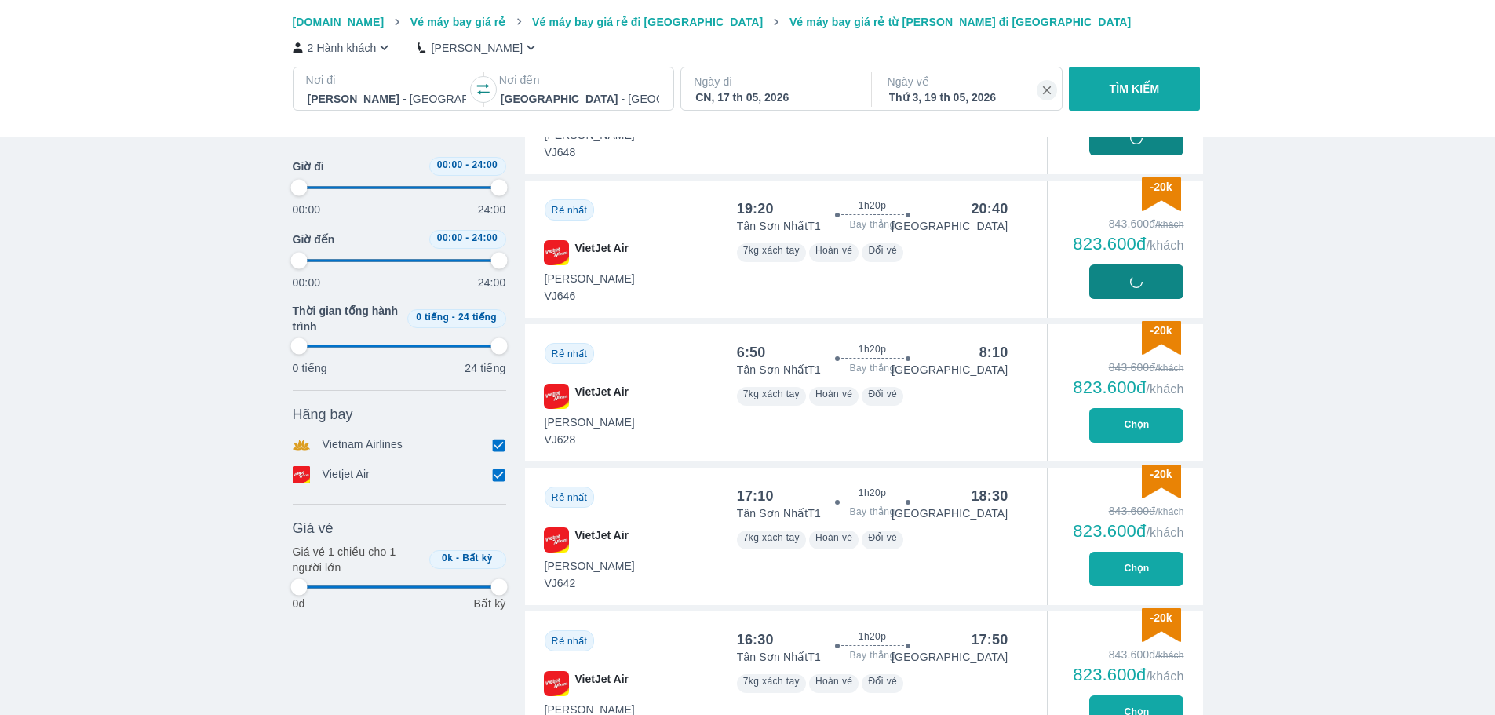
type input "97.9166666666667"
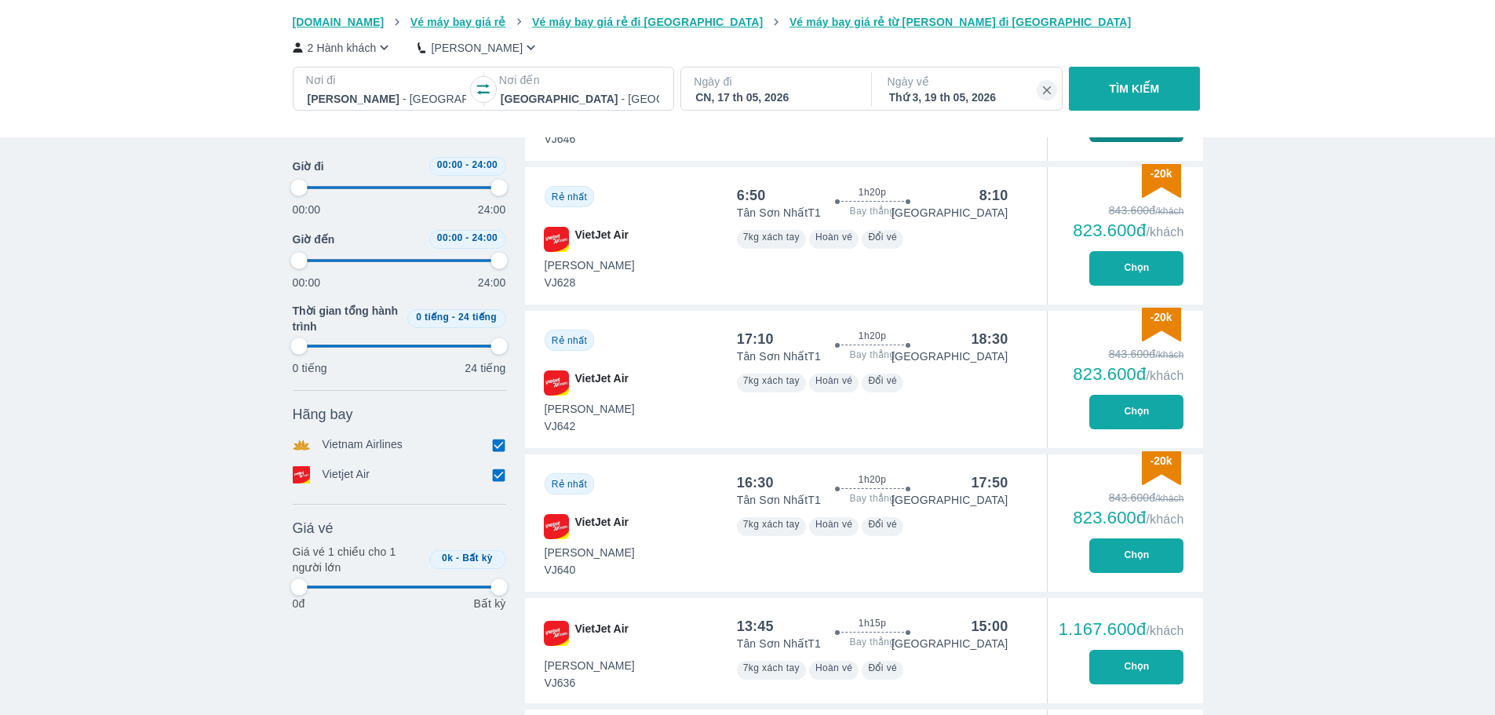
type input "97.9166666666667"
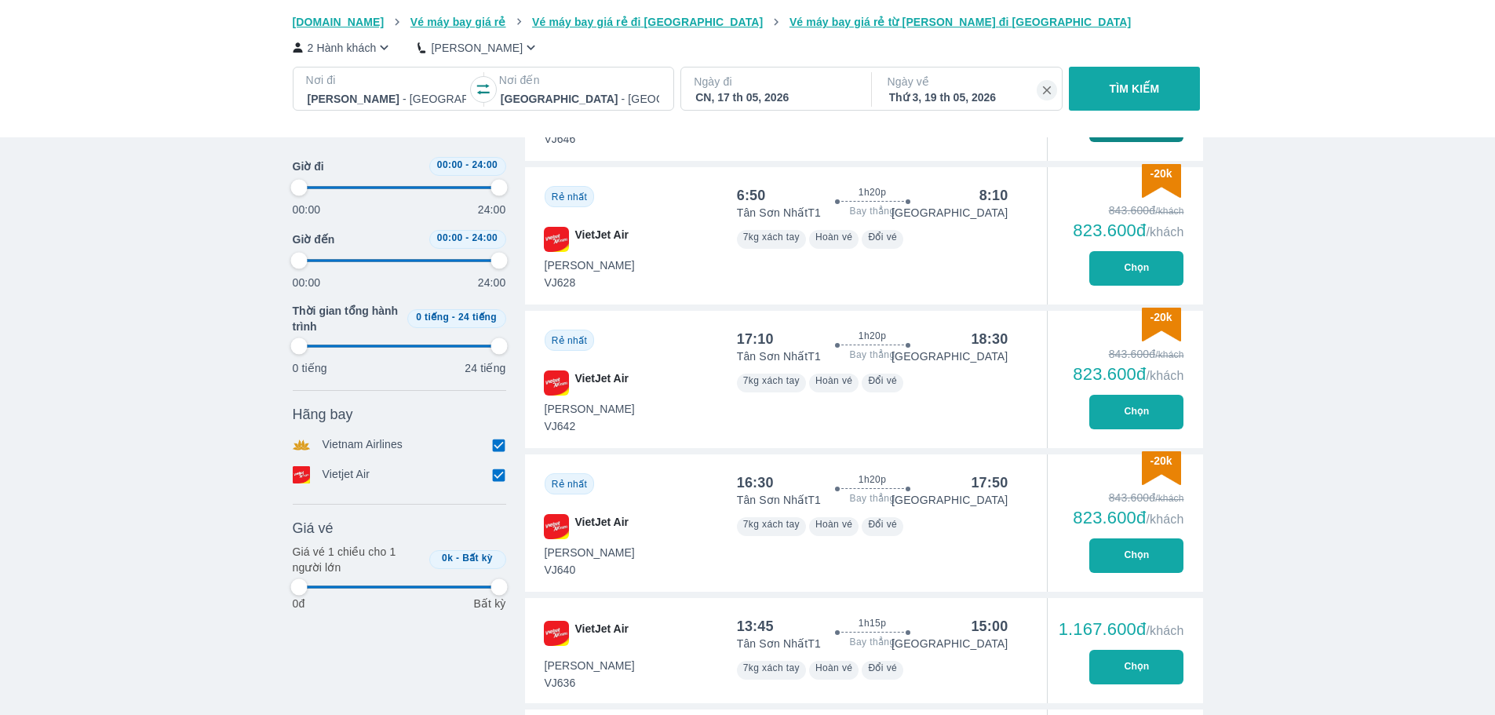
type input "97.9166666666667"
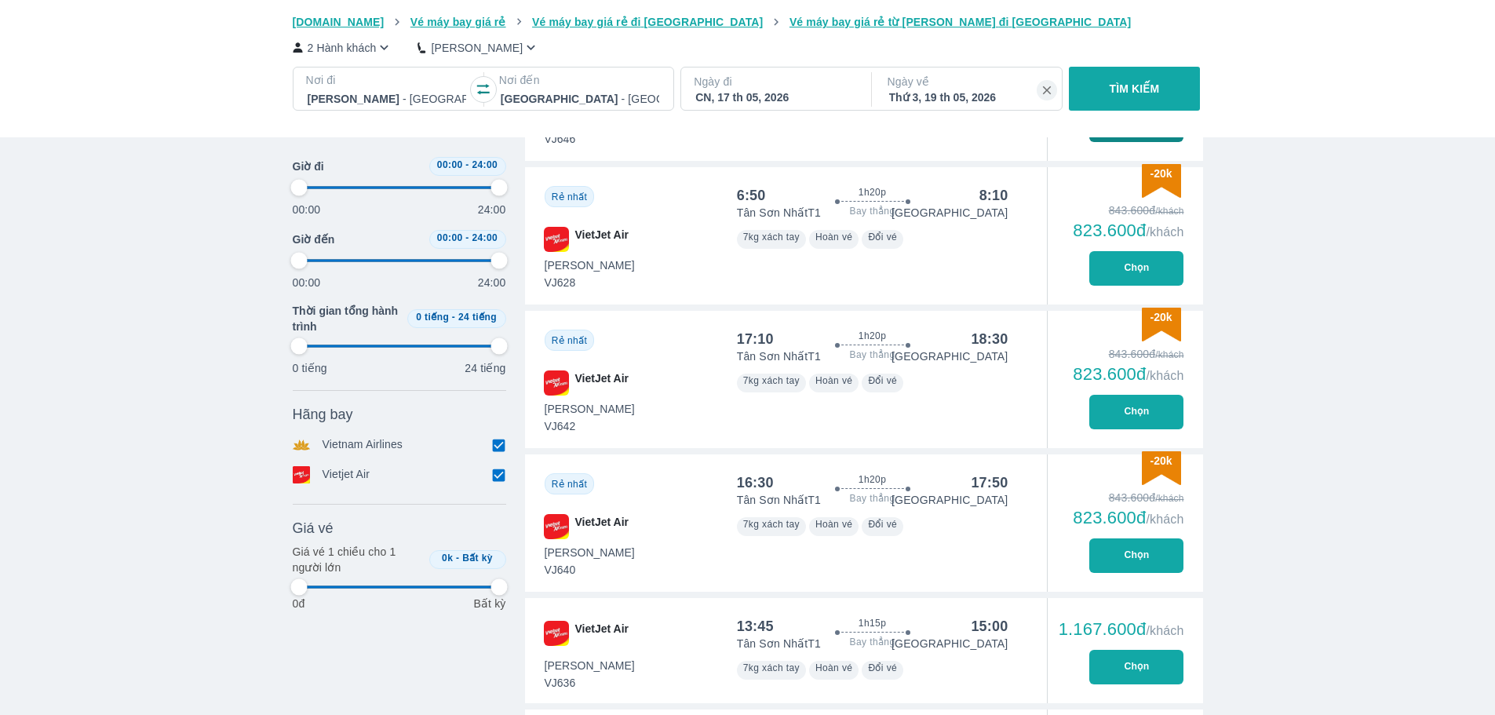
type input "97.9166666666667"
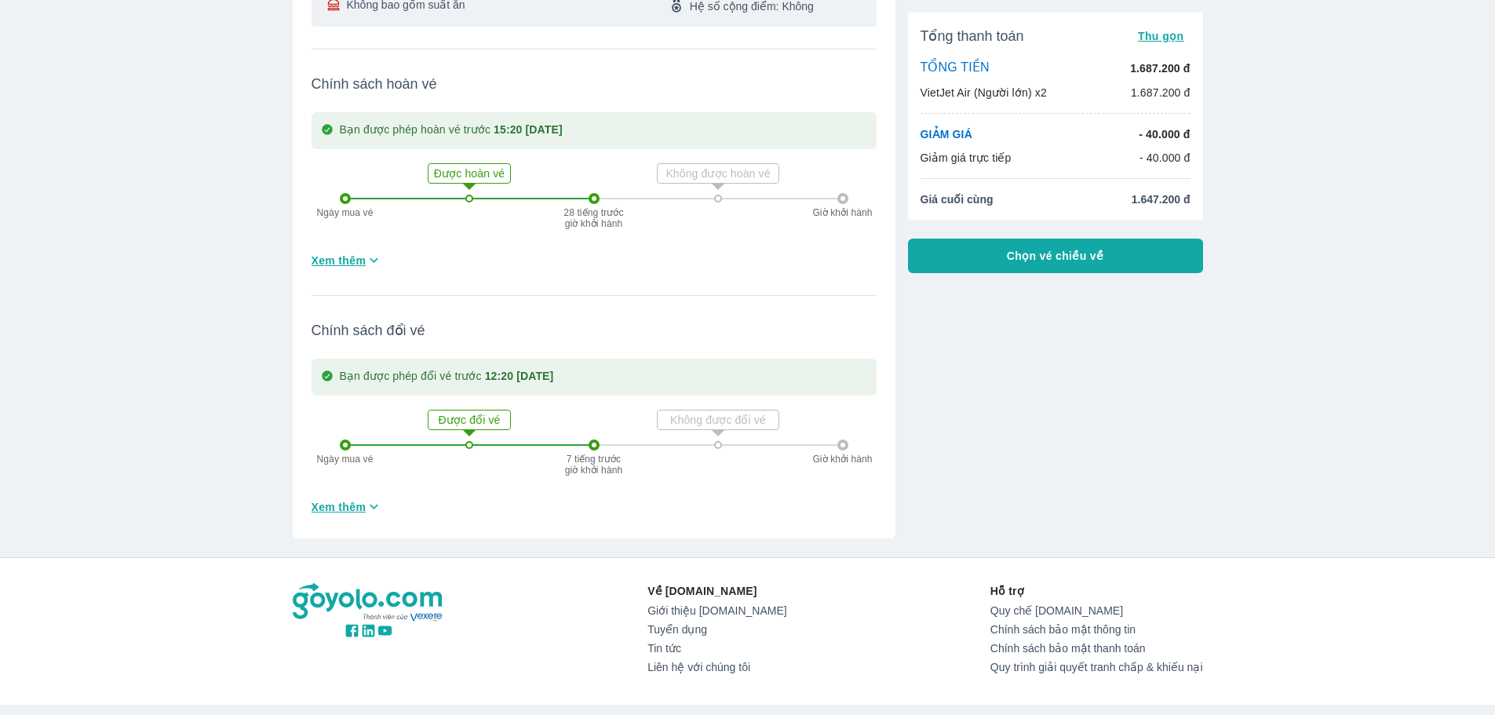
scroll to position [392, 0]
click at [389, 382] on p "Bạn được phép đổi vé trước 12:20 CN ngày 17/05/2026" at bounding box center [447, 376] width 214 height 18
click at [476, 422] on icon at bounding box center [469, 430] width 31 height 31
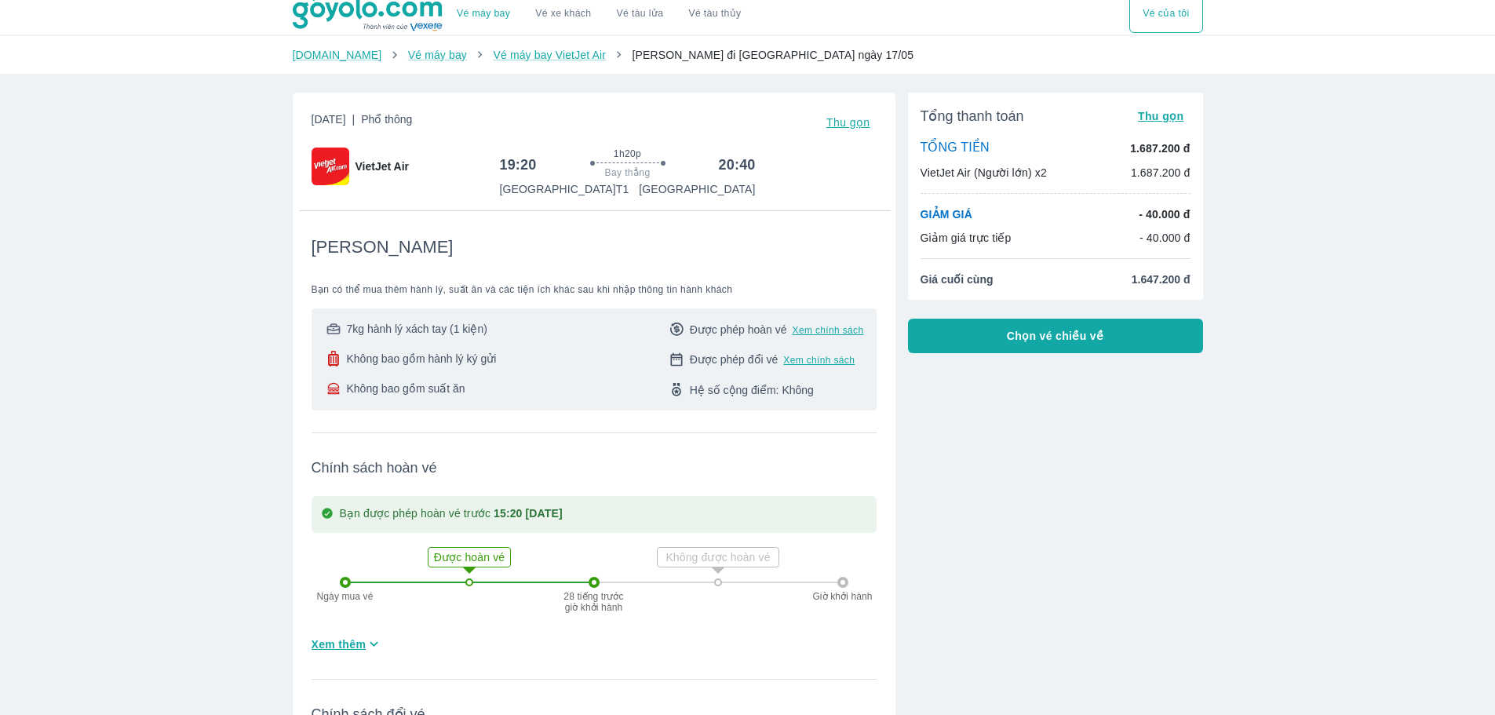
scroll to position [0, 0]
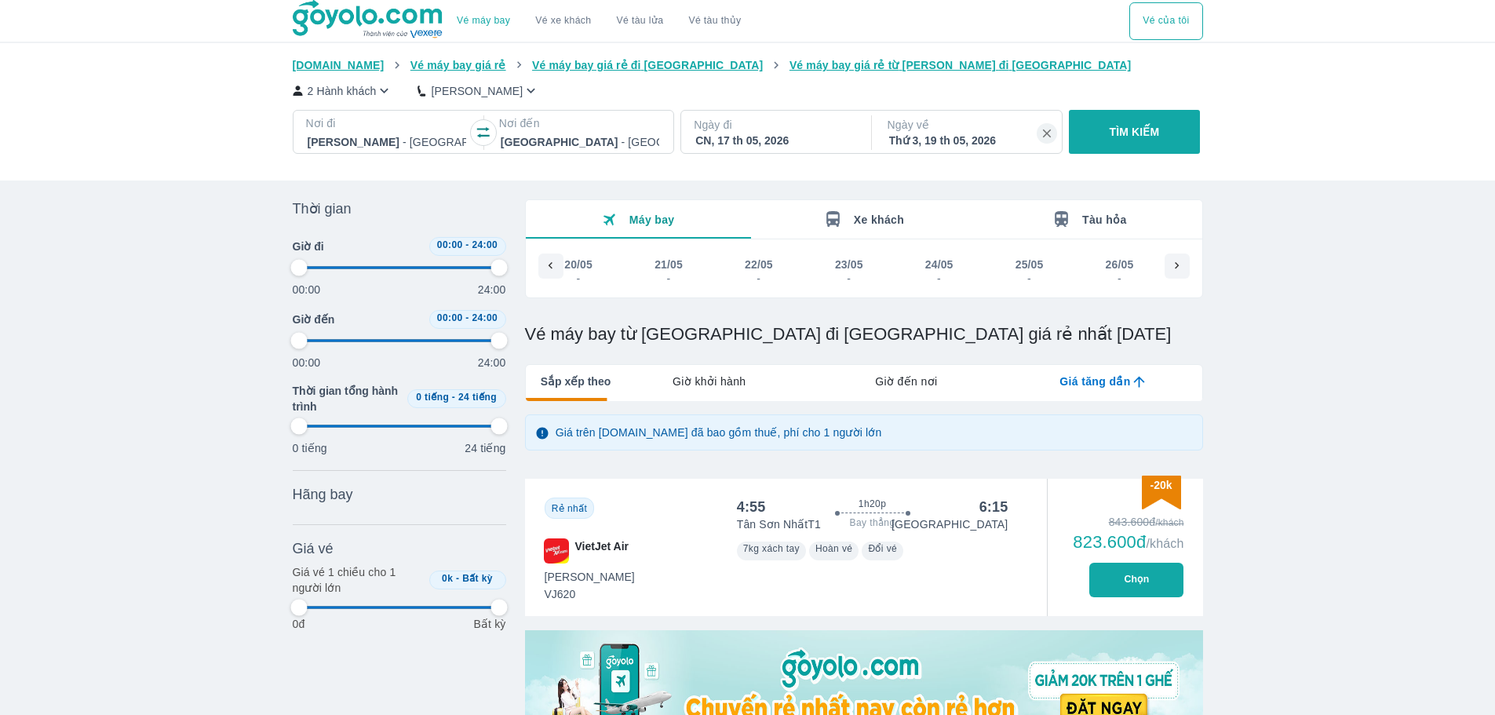
scroll to position [0, 21013]
type input "97.9166666666667"
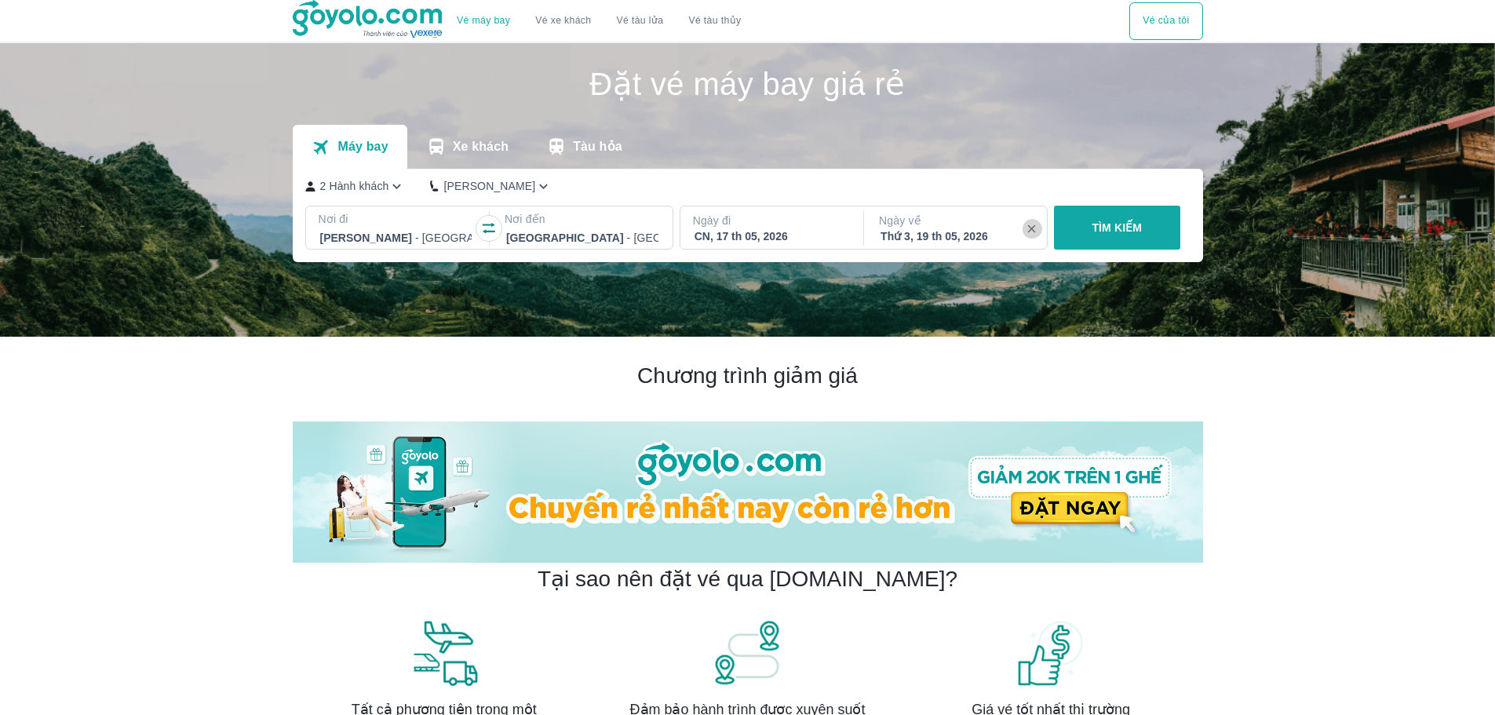
click at [1035, 230] on icon "button" at bounding box center [1032, 229] width 14 height 14
